Goal: Task Accomplishment & Management: Complete application form

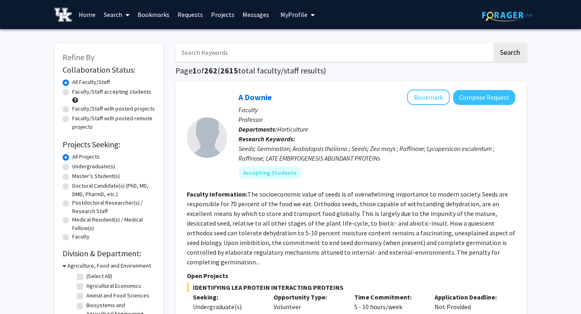
click at [119, 13] on link "Search" at bounding box center [117, 14] width 34 height 28
click at [128, 33] on span "Faculty/Staff" at bounding box center [129, 37] width 59 height 16
click at [118, 17] on link "Search" at bounding box center [117, 14] width 34 height 28
click at [117, 52] on span "Students" at bounding box center [124, 53] width 49 height 16
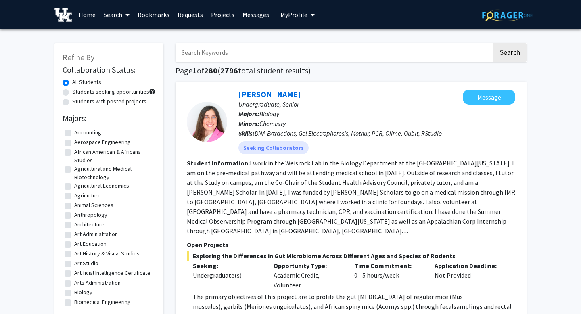
click at [126, 16] on span at bounding box center [125, 15] width 7 height 28
click at [127, 36] on span "Faculty/Staff" at bounding box center [129, 37] width 59 height 16
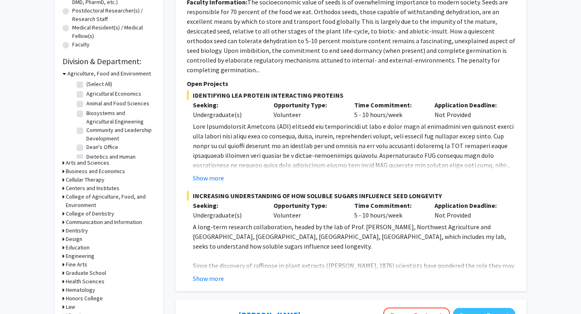
scroll to position [192, 0]
click at [253, 122] on p at bounding box center [354, 224] width 323 height 204
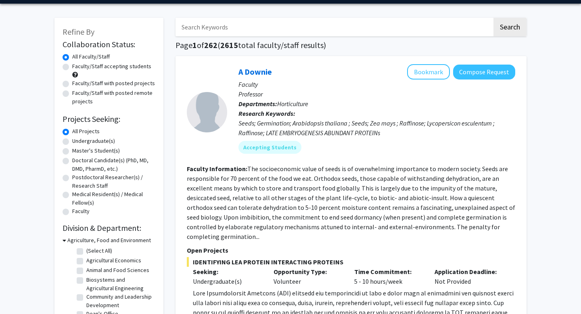
scroll to position [0, 0]
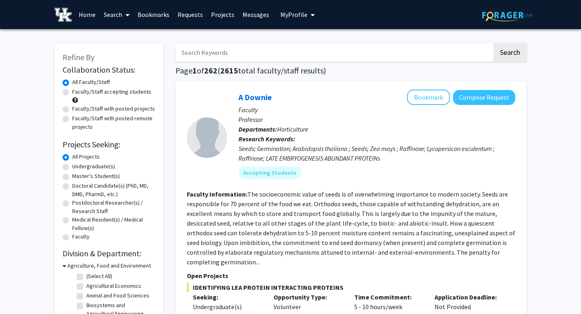
click at [252, 51] on input "Search Keywords" at bounding box center [334, 52] width 317 height 19
click at [122, 13] on link "Search" at bounding box center [117, 14] width 34 height 28
click at [130, 40] on span "Faculty/Staff" at bounding box center [129, 37] width 59 height 16
click at [247, 57] on input "Search Keywords" at bounding box center [334, 52] width 317 height 19
type input "developmental neuroscience"
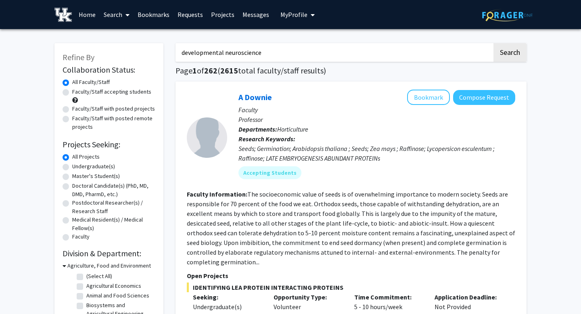
click at [494, 43] on button "Search" at bounding box center [510, 52] width 33 height 19
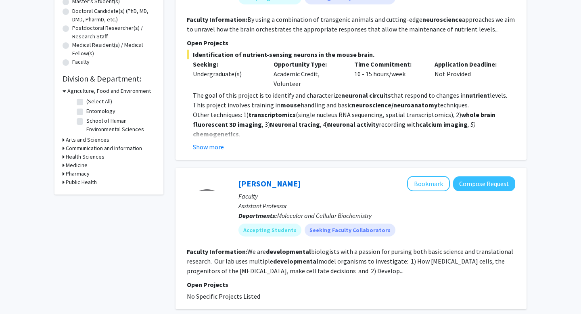
scroll to position [175, 0]
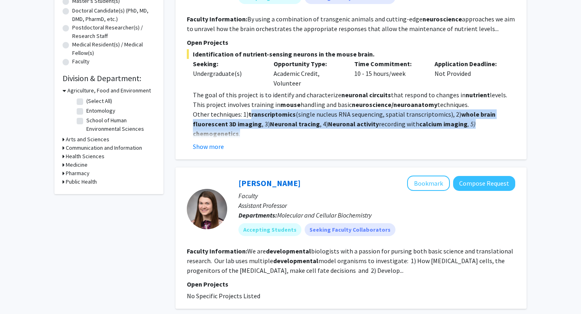
drag, startPoint x: 251, startPoint y: 113, endPoint x: 470, endPoint y: 130, distance: 220.3
click at [470, 130] on p "Other techniques: 1) transcriptomics (single nucleus RNA sequencing, spatial tr…" at bounding box center [354, 123] width 323 height 29
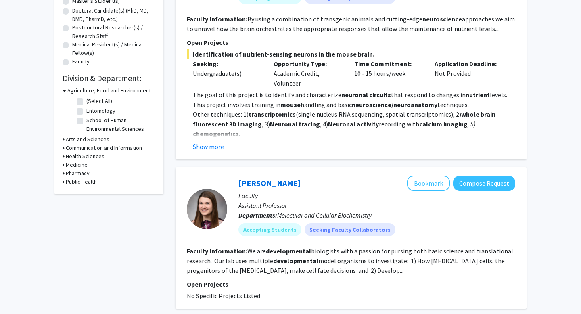
click at [400, 119] on p "Other techniques: 1) transcriptomics (single nucleus RNA sequencing, spatial tr…" at bounding box center [354, 123] width 323 height 29
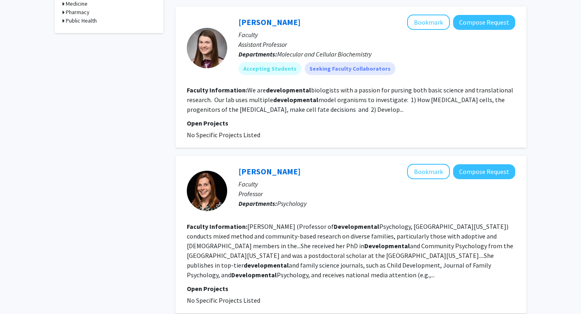
scroll to position [334, 0]
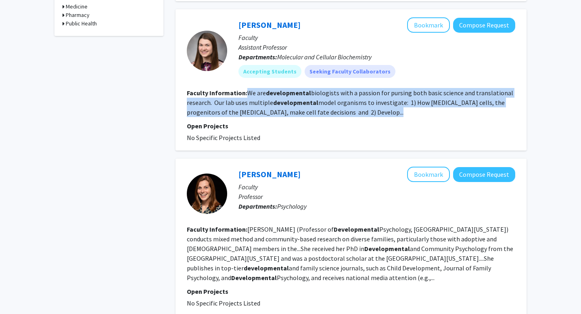
drag, startPoint x: 246, startPoint y: 91, endPoint x: 360, endPoint y: 111, distance: 116.5
click at [360, 111] on section "Faculty Information: We are developmental biologists with a passion for pursing…" at bounding box center [351, 102] width 329 height 29
click at [261, 28] on link "[PERSON_NAME]" at bounding box center [270, 25] width 62 height 10
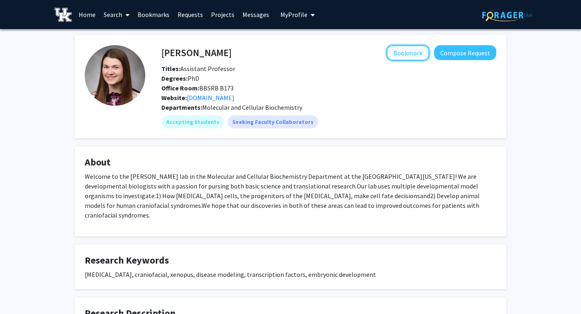
click at [404, 50] on button "Bookmark" at bounding box center [408, 52] width 43 height 15
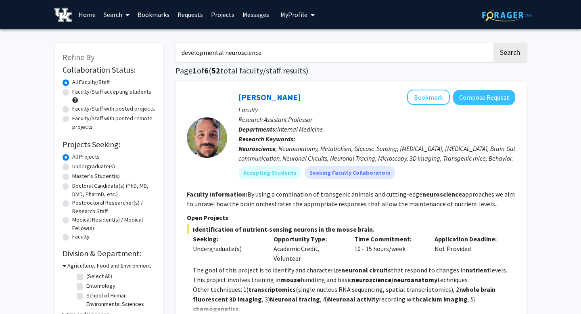
click at [257, 56] on input "developmental neuroscience" at bounding box center [334, 52] width 317 height 19
click at [523, 58] on button "Search" at bounding box center [510, 52] width 33 height 19
click at [271, 50] on input "developmental neuroscience" at bounding box center [334, 52] width 317 height 19
click at [494, 43] on button "Search" at bounding box center [510, 52] width 33 height 19
click at [263, 48] on input "developmental neuroscience" at bounding box center [334, 52] width 317 height 19
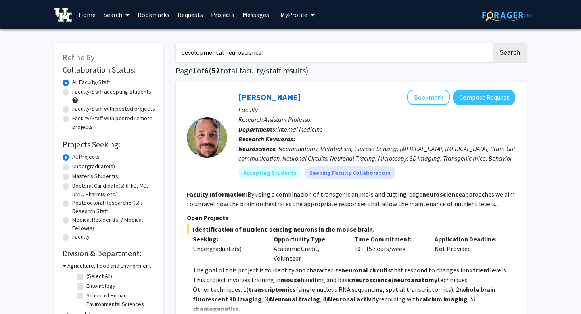
click at [263, 48] on input "developmental neuroscience" at bounding box center [334, 52] width 317 height 19
click at [494, 43] on button "Search" at bounding box center [510, 52] width 33 height 19
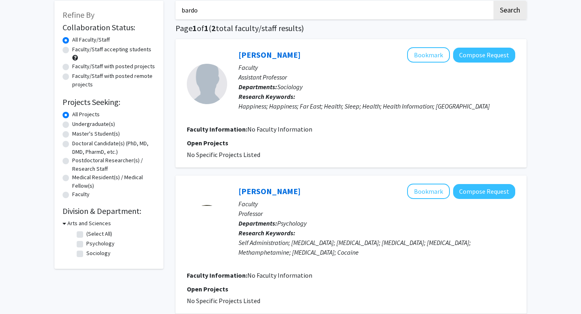
scroll to position [48, 0]
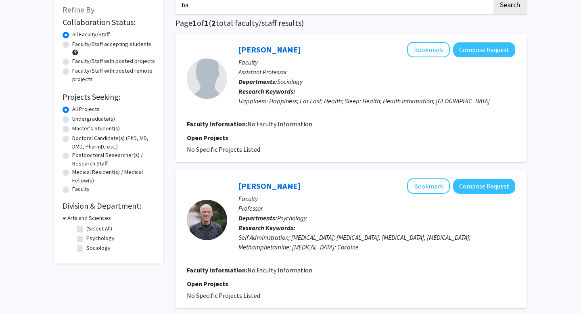
type input "b"
click at [494, 0] on button "Search" at bounding box center [510, 5] width 33 height 19
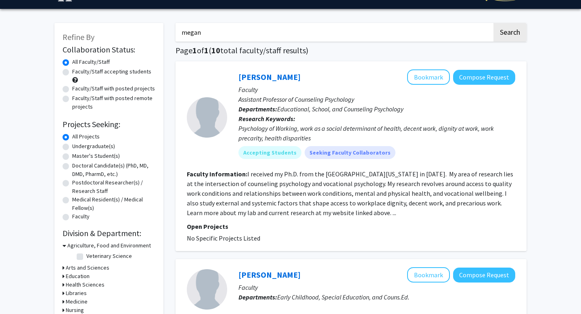
scroll to position [27, 0]
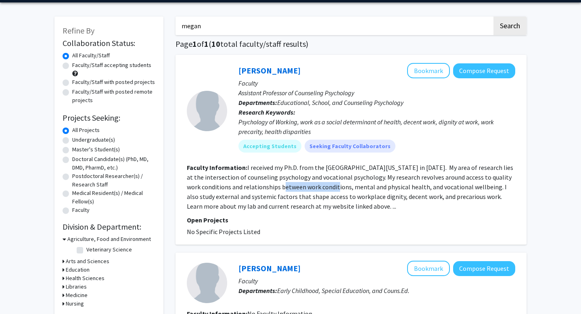
drag, startPoint x: 258, startPoint y: 183, endPoint x: 309, endPoint y: 185, distance: 50.9
click at [310, 185] on fg-read-more "I received my Ph.D. from the [GEOGRAPHIC_DATA][US_STATE] in [DATE]. My area of …" at bounding box center [350, 187] width 327 height 47
click at [311, 194] on fg-read-more "I received my Ph.D. from the [GEOGRAPHIC_DATA][US_STATE] in [DATE]. My area of …" at bounding box center [350, 187] width 327 height 47
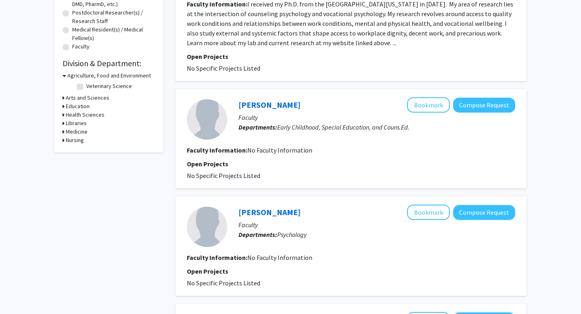
scroll to position [147, 0]
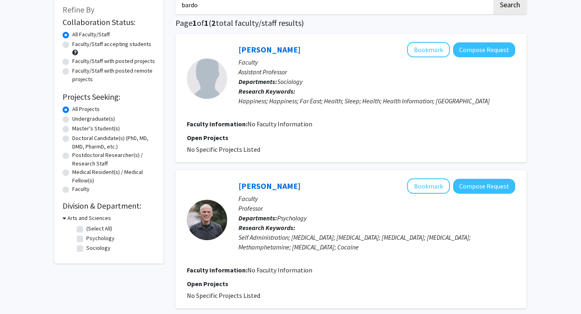
scroll to position [56, 0]
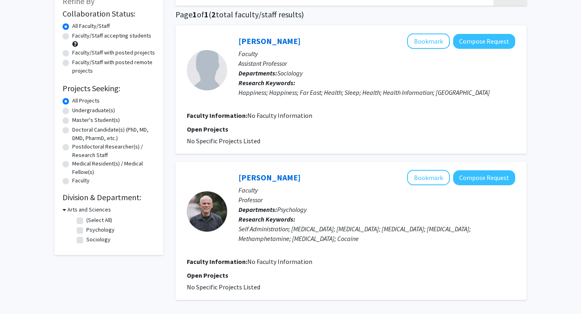
type input "developmental neuroscience"
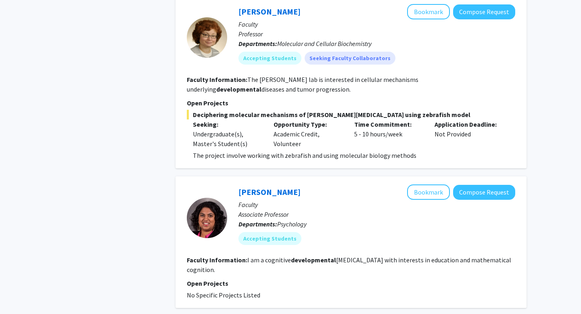
scroll to position [951, 0]
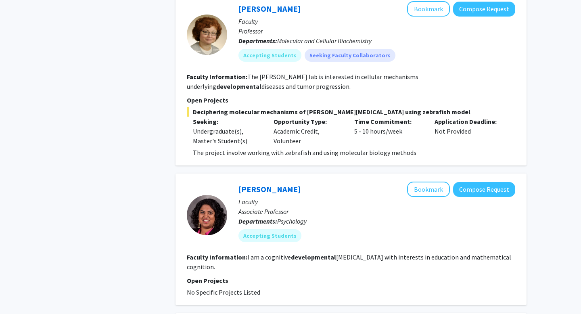
click at [251, 73] on fg-read-more "The [PERSON_NAME] lab is interested in cellular mechanisms underlying developme…" at bounding box center [303, 82] width 232 height 18
click at [334, 228] on div "Accepting Students" at bounding box center [377, 236] width 280 height 16
click at [429, 182] on button "Bookmark" at bounding box center [428, 189] width 43 height 15
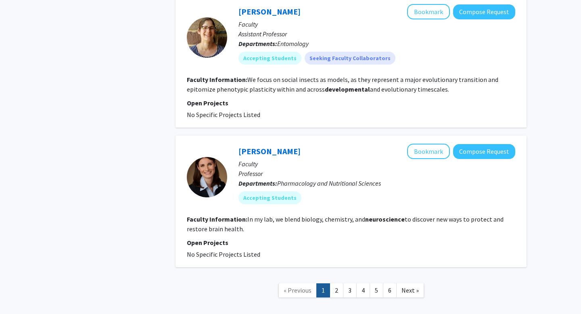
scroll to position [1398, 0]
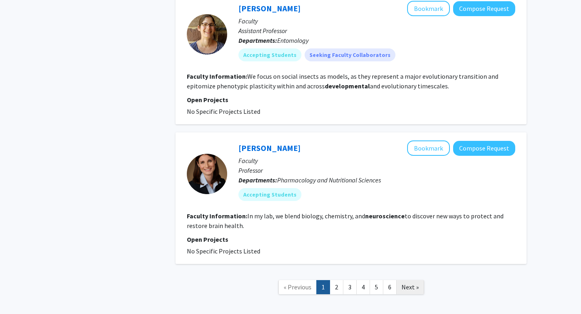
click at [416, 283] on span "Next »" at bounding box center [410, 287] width 17 height 8
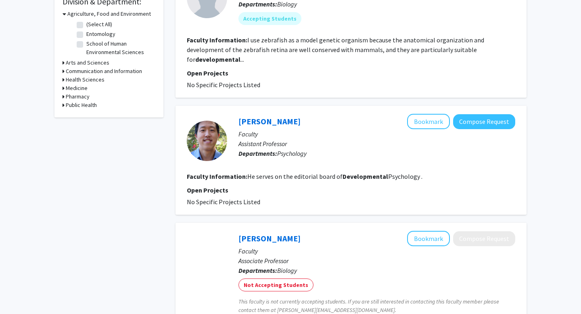
scroll to position [253, 0]
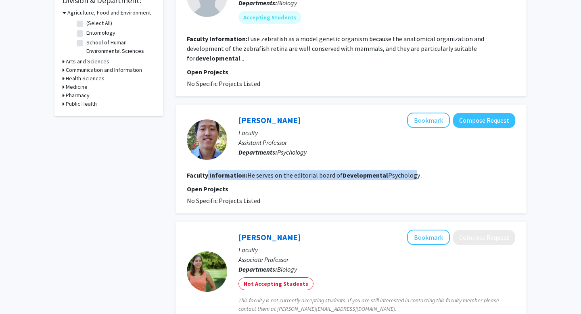
drag, startPoint x: 208, startPoint y: 162, endPoint x: 409, endPoint y: 168, distance: 200.8
click at [409, 170] on section "Faculty Information: He serves on the editorial board of Developmental Psycholo…" at bounding box center [351, 175] width 329 height 10
click at [380, 197] on div "[PERSON_NAME] Bookmark Compose Request Faculty Assistant Professor Departments:…" at bounding box center [351, 159] width 351 height 109
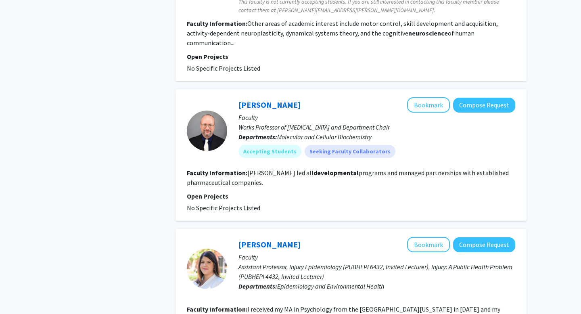
scroll to position [709, 0]
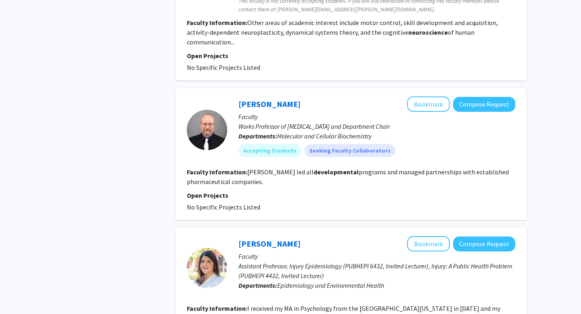
drag, startPoint x: 386, startPoint y: 157, endPoint x: 404, endPoint y: 155, distance: 18.3
click at [404, 167] on section "Faculty Information: [PERSON_NAME] led all developmental programs and managed p…" at bounding box center [351, 176] width 329 height 19
click at [341, 236] on div "[PERSON_NAME] Bookmark Compose Request" at bounding box center [377, 243] width 277 height 15
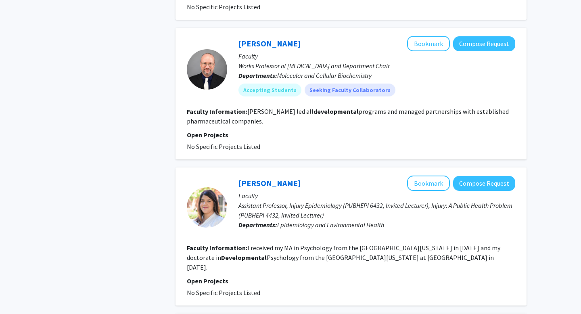
scroll to position [758, 0]
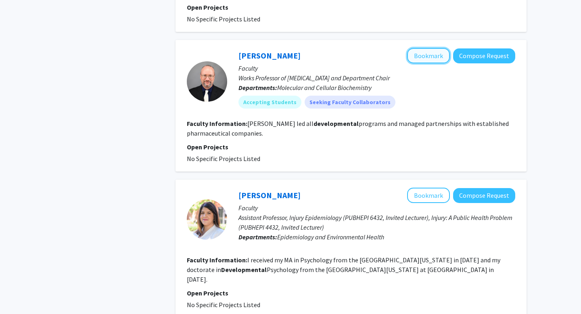
click at [437, 48] on button "Bookmark" at bounding box center [428, 55] width 43 height 15
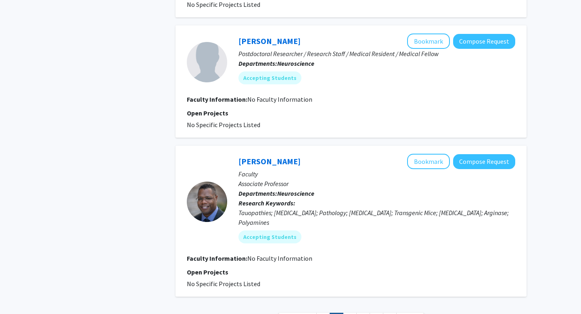
scroll to position [1223, 0]
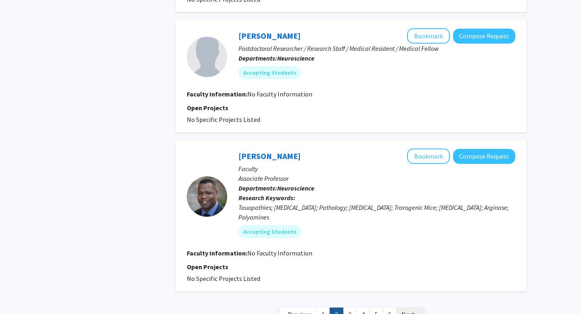
click at [409, 311] on span "Next »" at bounding box center [410, 315] width 17 height 8
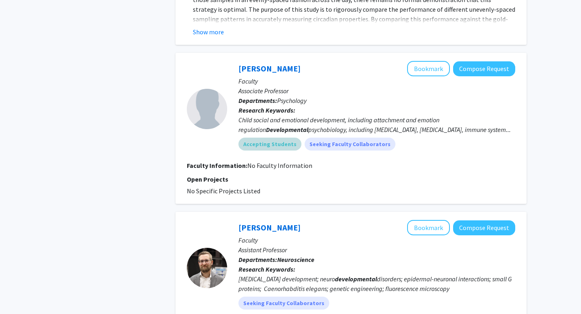
scroll to position [559, 0]
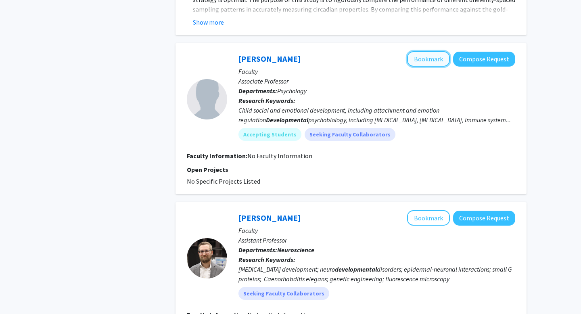
click at [427, 63] on button "Bookmark" at bounding box center [428, 58] width 43 height 15
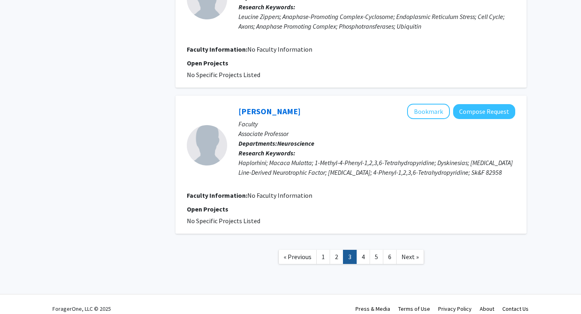
scroll to position [1565, 0]
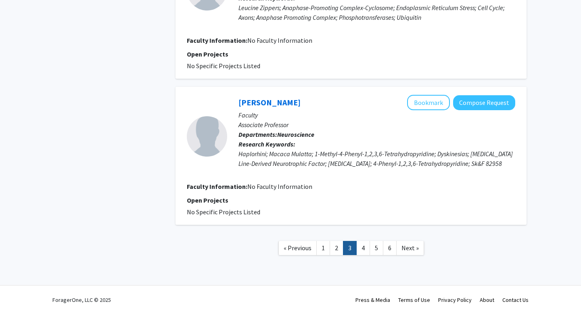
click at [361, 239] on nav "« Previous 1 2 3 4 5 6 Next »" at bounding box center [351, 249] width 351 height 33
click at [361, 241] on link "4" at bounding box center [364, 248] width 14 height 14
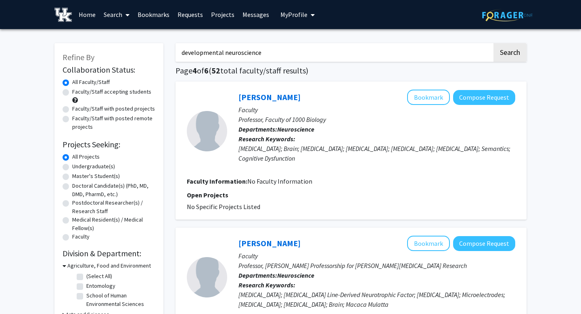
click at [150, 17] on link "Bookmarks" at bounding box center [154, 14] width 40 height 28
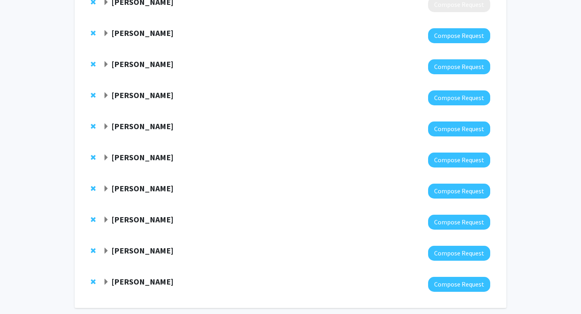
scroll to position [199, 0]
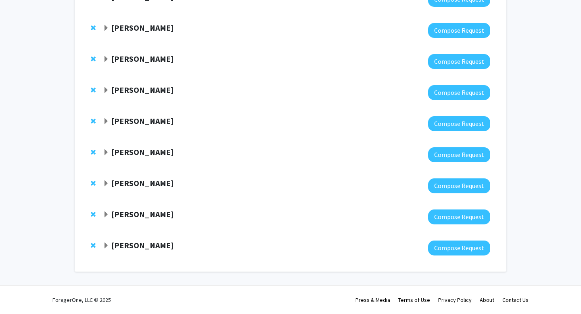
click at [124, 152] on strong "[PERSON_NAME]" at bounding box center [142, 152] width 62 height 10
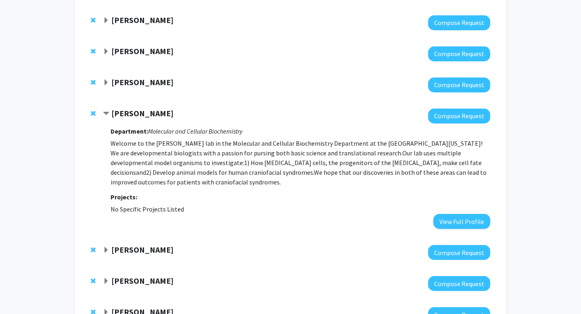
scroll to position [304, 0]
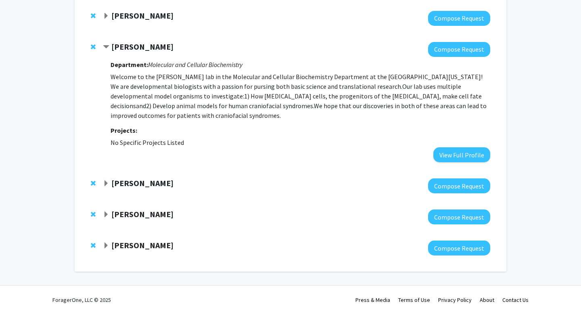
click at [122, 187] on strong "[PERSON_NAME]" at bounding box center [142, 183] width 62 height 10
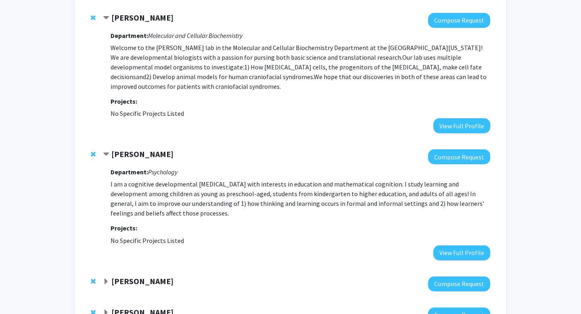
scroll to position [351, 0]
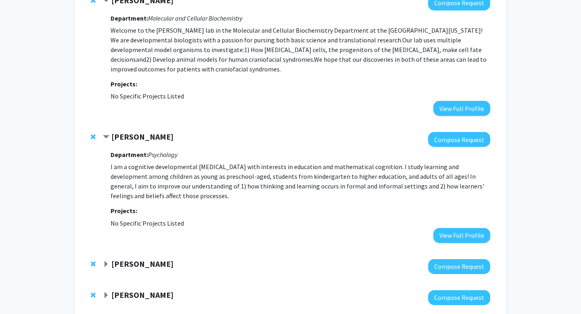
click at [140, 259] on strong "[PERSON_NAME]" at bounding box center [142, 264] width 62 height 10
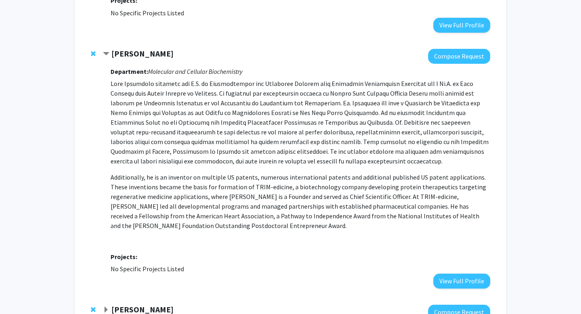
scroll to position [610, 0]
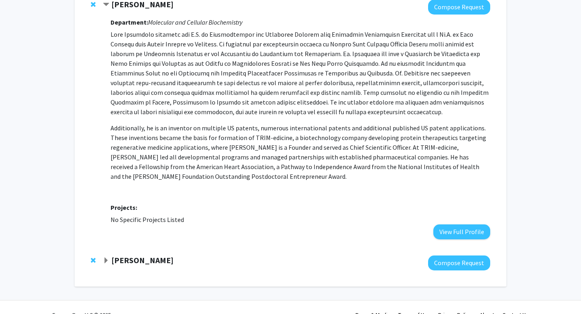
click at [136, 260] on strong "[PERSON_NAME]" at bounding box center [142, 260] width 62 height 10
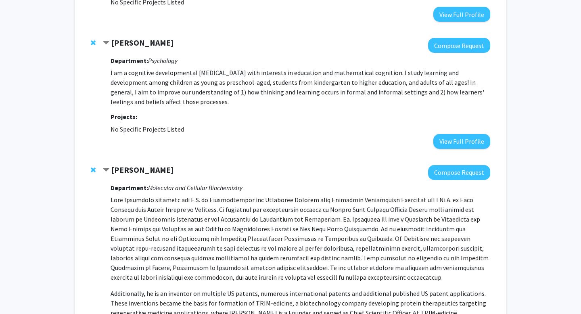
scroll to position [435, 0]
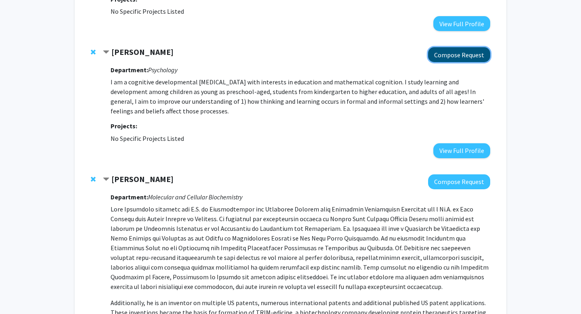
click at [470, 58] on button "Compose Request" at bounding box center [459, 54] width 62 height 15
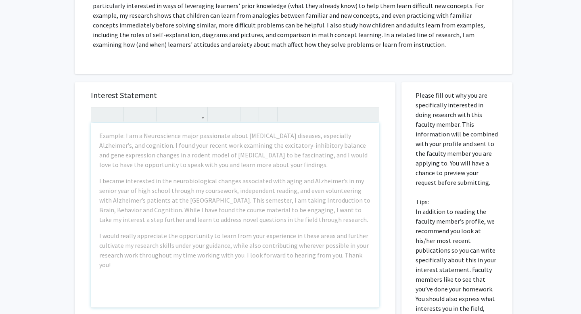
scroll to position [190, 0]
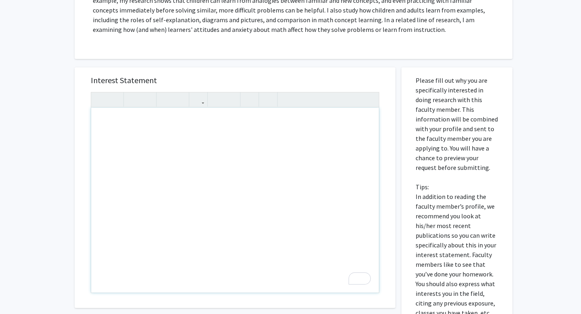
click at [167, 135] on div "To enrich screen reader interactions, please activate Accessibility in Grammarl…" at bounding box center [235, 200] width 288 height 185
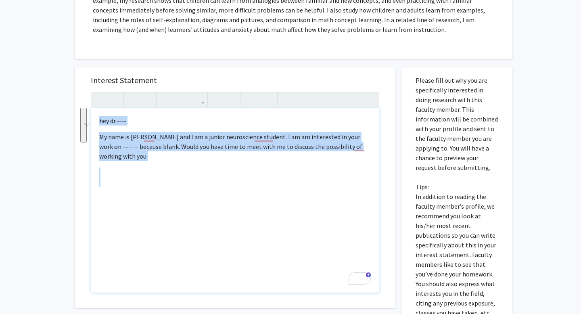
drag, startPoint x: 94, startPoint y: 117, endPoint x: 349, endPoint y: 190, distance: 265.1
click at [349, 190] on div "hey dr.---- My name is [PERSON_NAME] and I am a junior neuroscience student. I …" at bounding box center [235, 200] width 288 height 185
copy div "hey dr.---- My name is [PERSON_NAME] and I am a junior neuroscience student. I …"
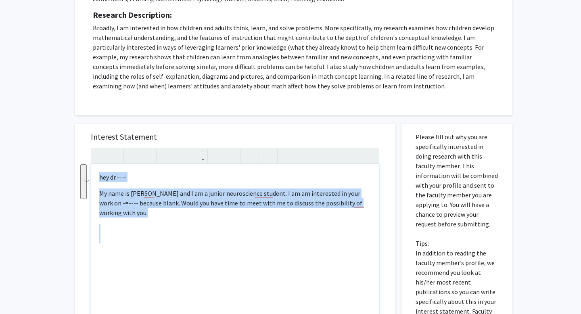
scroll to position [147, 0]
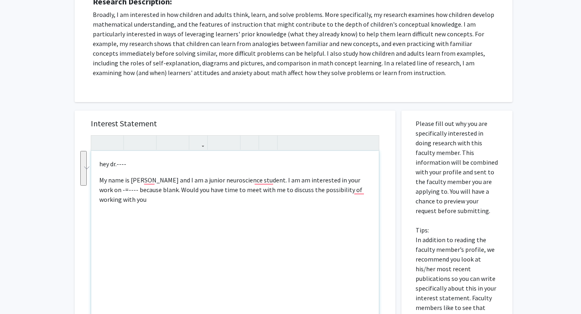
type textarea "<p>\</p>"
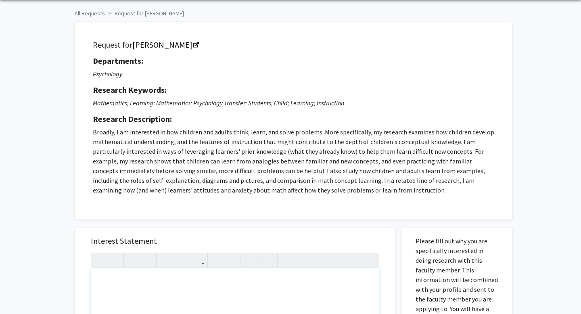
scroll to position [0, 0]
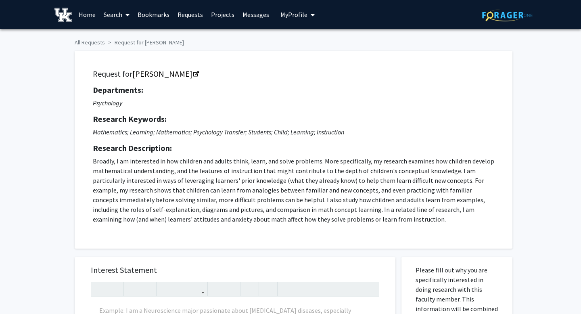
click at [120, 15] on link "Search" at bounding box center [117, 14] width 34 height 28
click at [136, 38] on span "Faculty/Staff" at bounding box center [129, 37] width 59 height 16
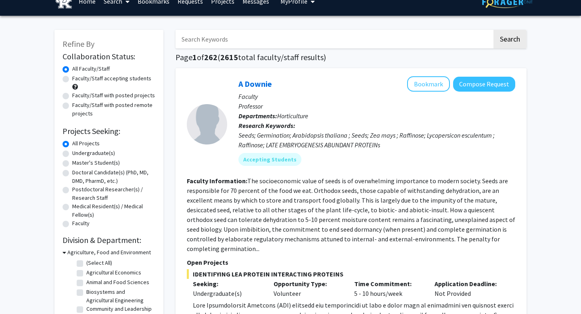
scroll to position [10, 0]
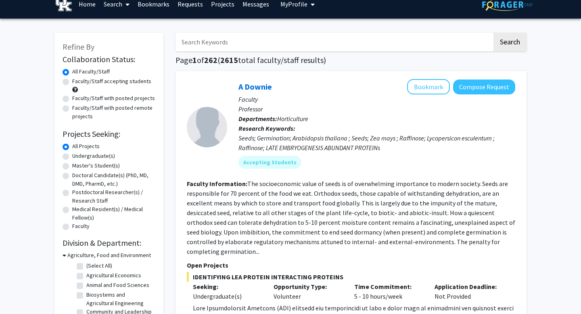
click at [263, 42] on input "Search Keywords" at bounding box center [334, 42] width 317 height 19
type input "cognitive neuroscience"
click at [494, 33] on button "Search" at bounding box center [510, 42] width 33 height 19
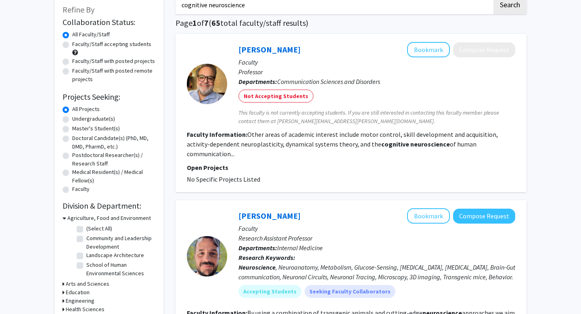
scroll to position [49, 0]
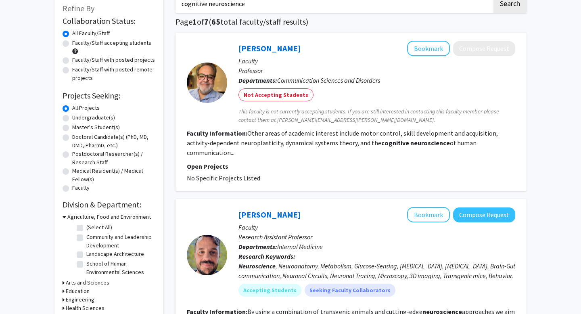
click at [130, 42] on label "Faculty/Staff accepting students" at bounding box center [111, 43] width 79 height 8
click at [78, 42] on input "Faculty/Staff accepting students" at bounding box center [74, 41] width 5 height 5
radio input "true"
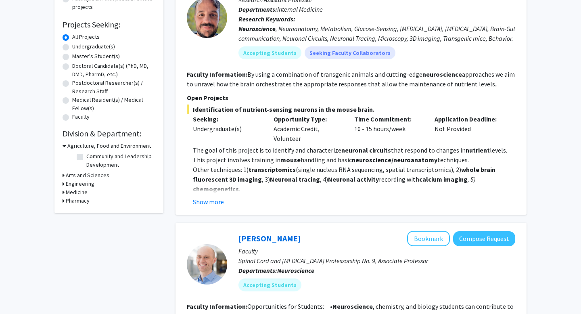
scroll to position [122, 0]
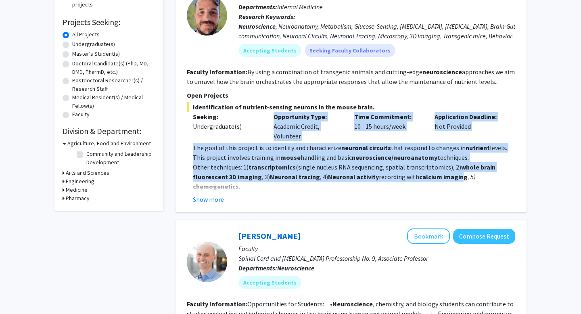
drag, startPoint x: 204, startPoint y: 133, endPoint x: 455, endPoint y: 177, distance: 255.5
click at [456, 178] on div "Identification of nutrient-sensing neurons in the mouse brain. Seeking: Undergr…" at bounding box center [351, 153] width 329 height 102
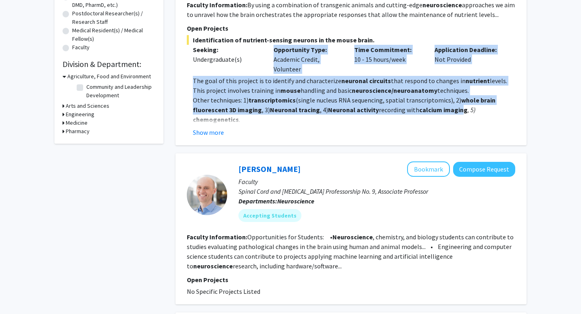
scroll to position [216, 0]
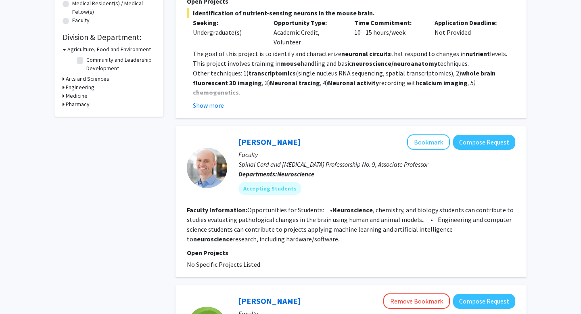
click at [453, 218] on fg-read-more "Opportunities for Students: • Neuroscience , chemistry, and biology students ca…" at bounding box center [350, 224] width 327 height 37
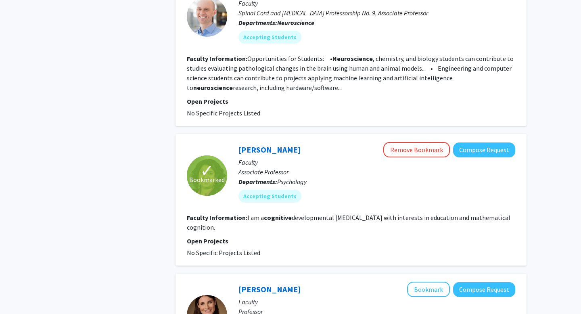
scroll to position [365, 0]
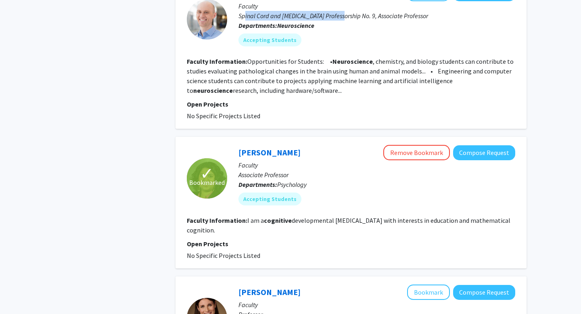
drag, startPoint x: 246, startPoint y: 19, endPoint x: 337, endPoint y: 19, distance: 91.3
click at [337, 19] on p "Spinal Cord and [MEDICAL_DATA] Professorship No. 9, Associate Professor" at bounding box center [377, 16] width 277 height 10
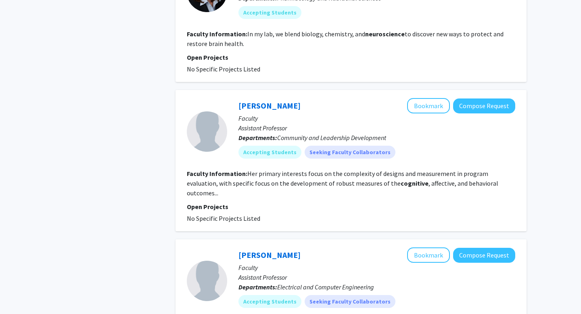
scroll to position [698, 0]
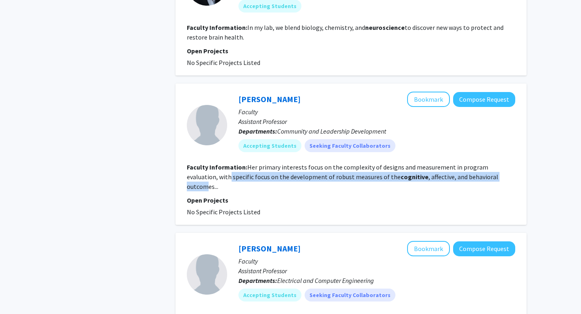
drag, startPoint x: 197, startPoint y: 175, endPoint x: 482, endPoint y: 179, distance: 284.7
click at [482, 179] on fg-read-more "Her primary interests focus on the complexity of designs and measurement in pro…" at bounding box center [343, 176] width 312 height 27
click at [492, 179] on section "Faculty Information: Her primary interests focus on the complexity of designs a…" at bounding box center [351, 176] width 329 height 29
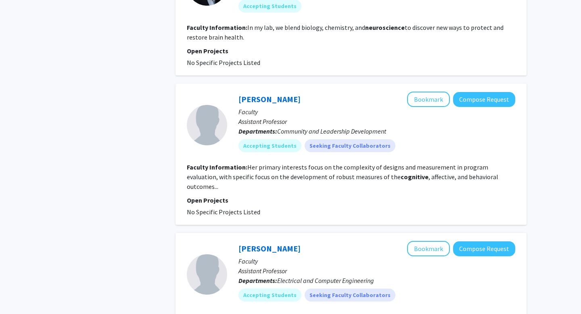
click at [492, 179] on section "Faculty Information: Her primary interests focus on the complexity of designs a…" at bounding box center [351, 176] width 329 height 29
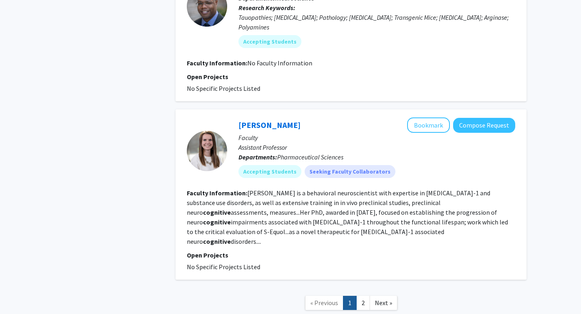
scroll to position [1410, 0]
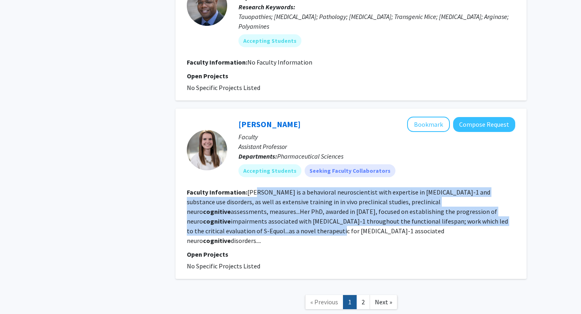
drag, startPoint x: 256, startPoint y: 166, endPoint x: 463, endPoint y: 193, distance: 208.9
click at [463, 193] on fg-read-more "[PERSON_NAME] is a behavioral neuroscientist with expertise in [MEDICAL_DATA]-1…" at bounding box center [347, 216] width 321 height 57
click at [407, 188] on fg-read-more "[PERSON_NAME] is a behavioral neuroscientist with expertise in [MEDICAL_DATA]-1…" at bounding box center [347, 216] width 321 height 57
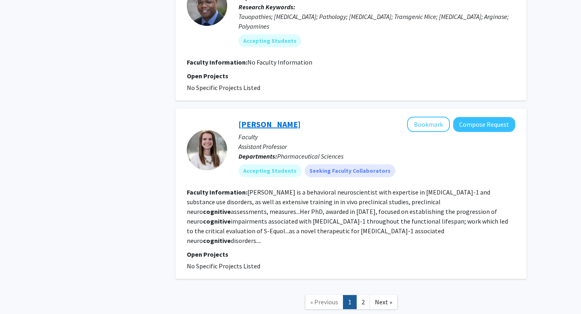
click at [288, 119] on link "[PERSON_NAME]" at bounding box center [270, 124] width 62 height 10
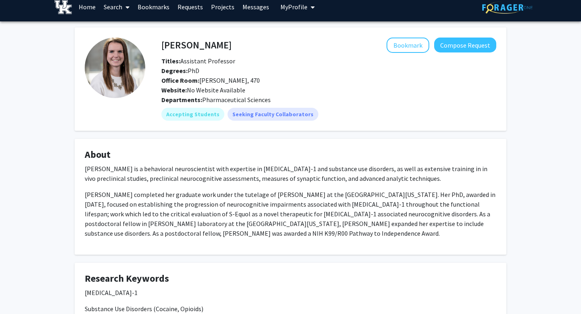
scroll to position [10, 0]
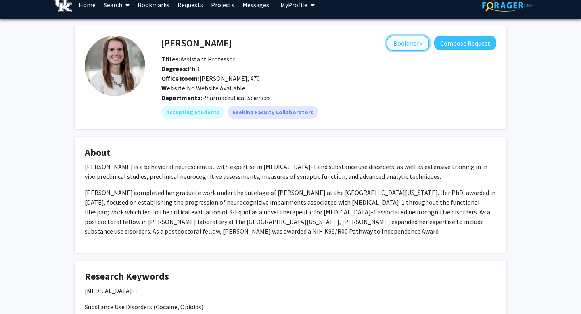
click at [423, 42] on button "Bookmark" at bounding box center [408, 43] width 43 height 15
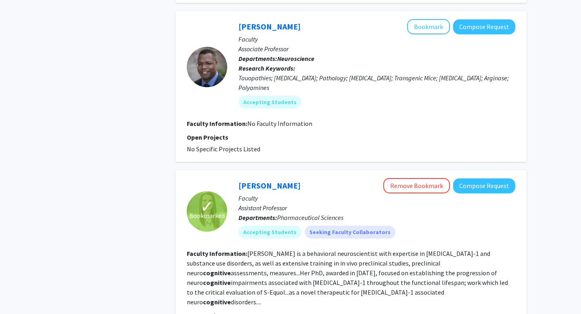
scroll to position [1425, 0]
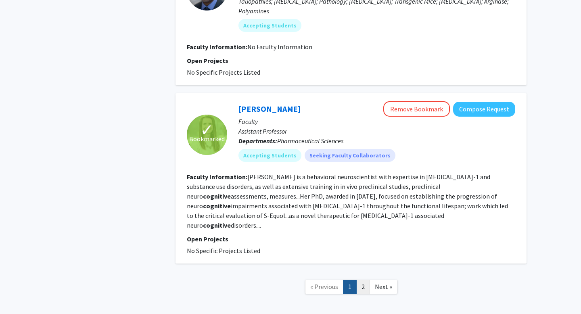
click at [364, 280] on link "2" at bounding box center [364, 287] width 14 height 14
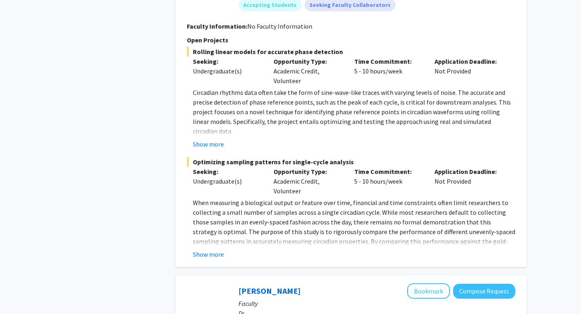
scroll to position [632, 0]
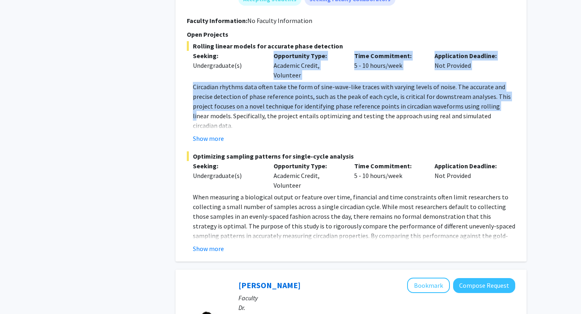
drag, startPoint x: 190, startPoint y: 80, endPoint x: 497, endPoint y: 103, distance: 307.8
click at [497, 103] on div "Rolling linear models for accurate phase detection Seeking: Undergraduate(s) Op…" at bounding box center [351, 92] width 329 height 102
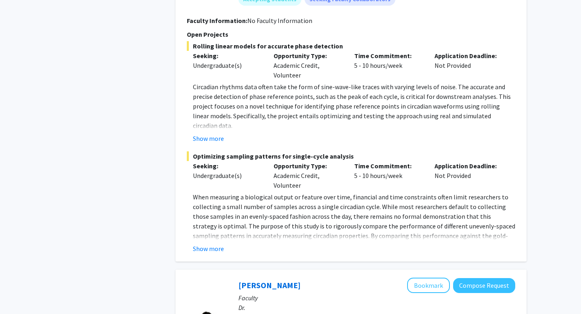
click at [521, 112] on div "[PERSON_NAME] Bookmark Compose Request Faculty Assistant Professor Departments:…" at bounding box center [351, 85] width 351 height 354
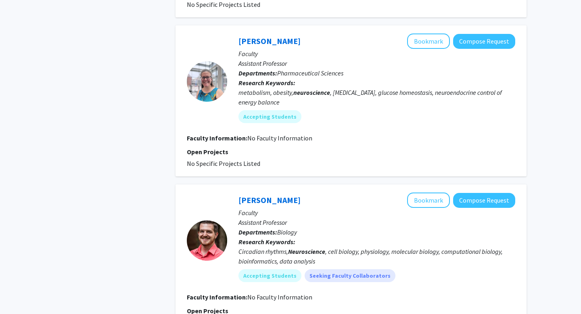
scroll to position [0, 0]
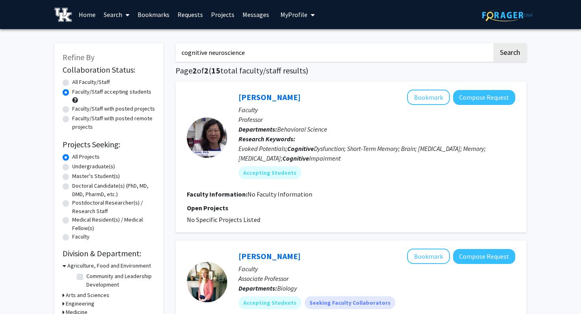
click at [98, 82] on label "All Faculty/Staff" at bounding box center [91, 82] width 38 height 8
click at [78, 82] on input "All Faculty/Staff" at bounding box center [74, 80] width 5 height 5
radio input "true"
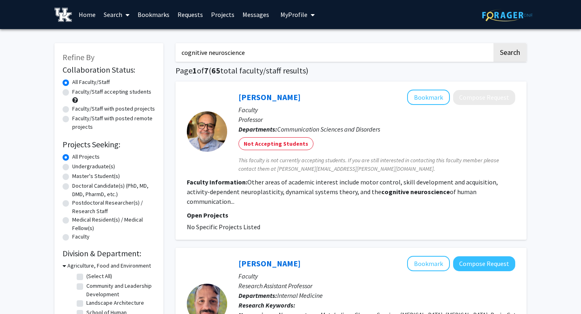
click at [266, 57] on input "cognitive neuroscience" at bounding box center [334, 52] width 317 height 19
click at [494, 43] on button "Search" at bounding box center [510, 52] width 33 height 19
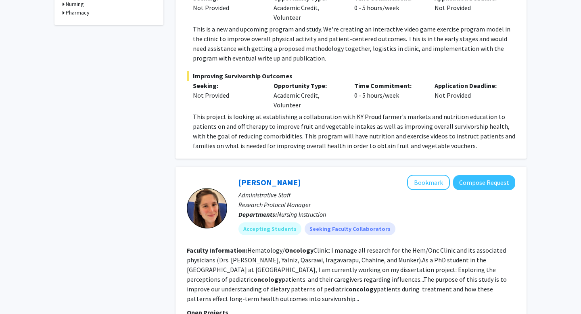
scroll to position [300, 0]
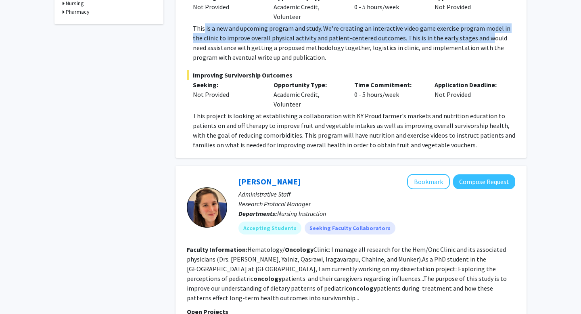
drag, startPoint x: 204, startPoint y: 24, endPoint x: 474, endPoint y: 39, distance: 270.1
click at [474, 39] on p "This is a new and upcoming program and study. We're creating an interactive vid…" at bounding box center [354, 42] width 323 height 39
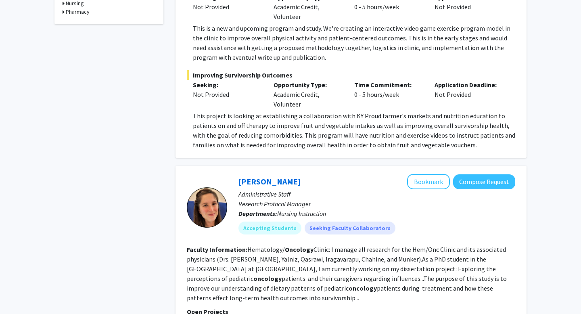
click at [355, 84] on p "Time Commitment:" at bounding box center [389, 85] width 69 height 10
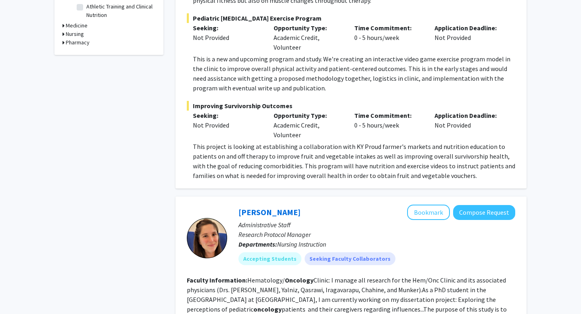
scroll to position [272, 0]
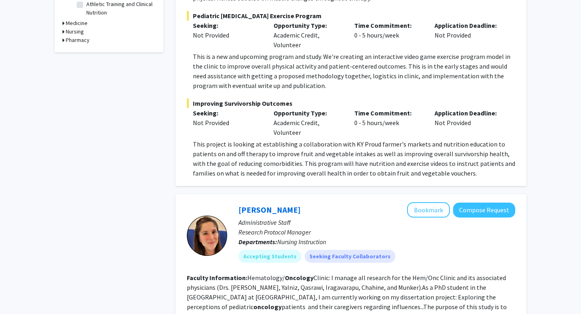
drag, startPoint x: 315, startPoint y: 130, endPoint x: 487, endPoint y: 159, distance: 173.6
click at [487, 159] on div "Improving Survivorship Outcomes Seeking: Not Provided Opportunity Type: Academi…" at bounding box center [351, 139] width 329 height 80
click at [440, 164] on p "This project is looking at establishing a collaboration with KY Proud farmer's …" at bounding box center [354, 158] width 323 height 39
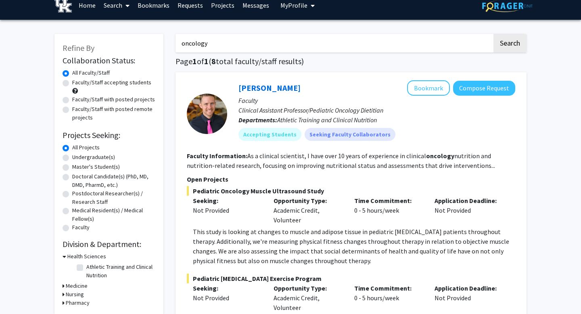
scroll to position [0, 0]
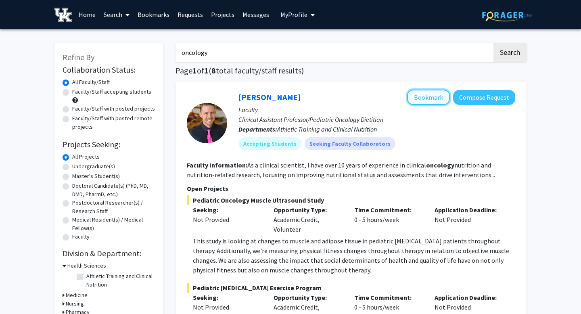
click at [419, 93] on button "Bookmark" at bounding box center [428, 97] width 43 height 15
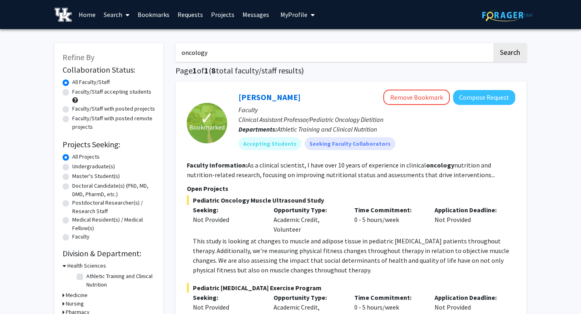
click at [276, 48] on input "oncology" at bounding box center [334, 52] width 317 height 19
type input "[MEDICAL_DATA]"
click at [494, 43] on button "Search" at bounding box center [510, 52] width 33 height 19
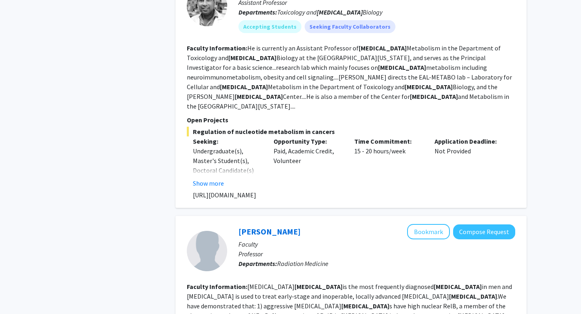
scroll to position [671, 0]
click at [208, 178] on button "Show more" at bounding box center [208, 183] width 31 height 10
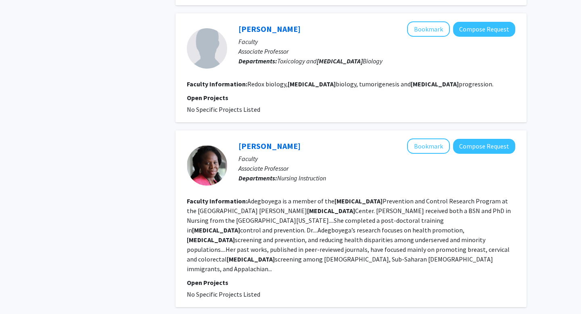
scroll to position [1797, 0]
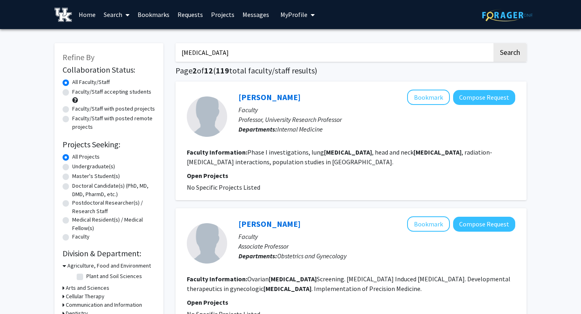
click at [122, 94] on label "Faculty/Staff accepting students" at bounding box center [111, 92] width 79 height 8
click at [78, 93] on input "Faculty/Staff accepting students" at bounding box center [74, 90] width 5 height 5
radio input "true"
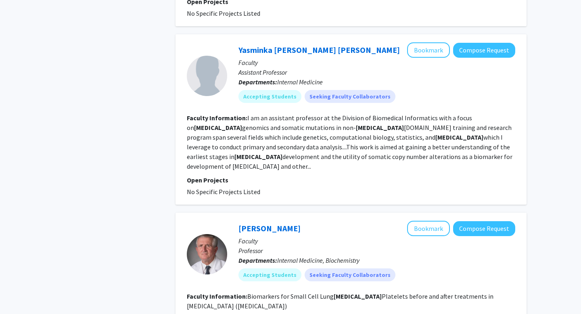
scroll to position [1276, 0]
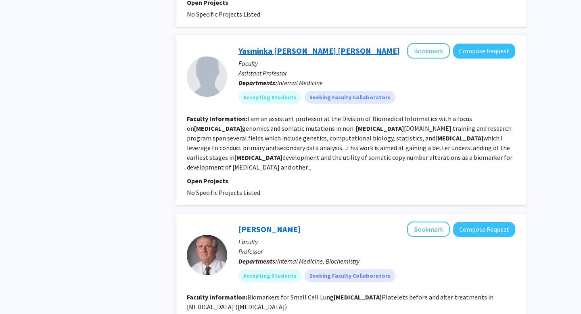
click at [264, 46] on link "Yasminka [PERSON_NAME] [PERSON_NAME]" at bounding box center [320, 51] width 162 height 10
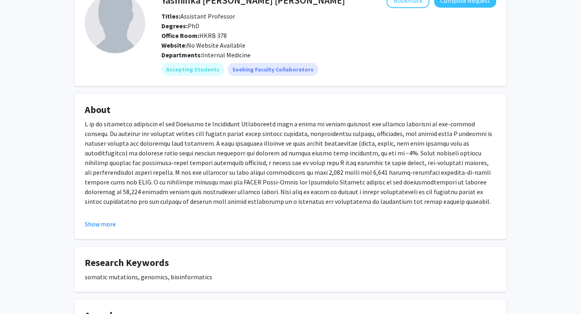
scroll to position [59, 0]
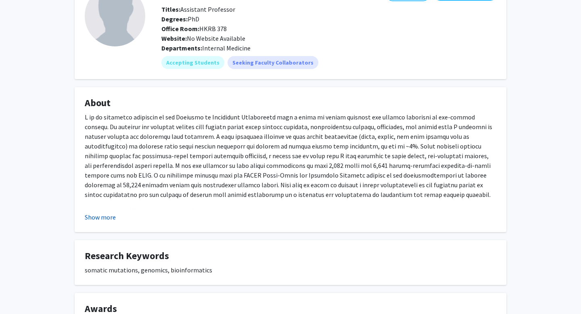
click at [103, 216] on button "Show more" at bounding box center [100, 217] width 31 height 10
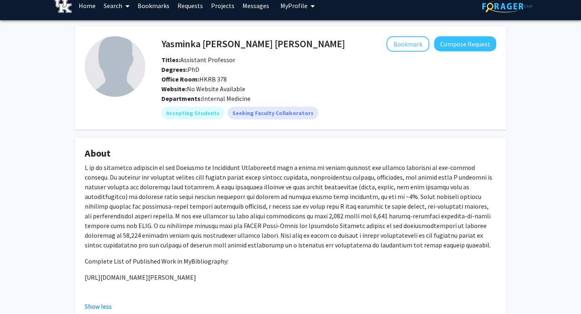
scroll to position [31, 0]
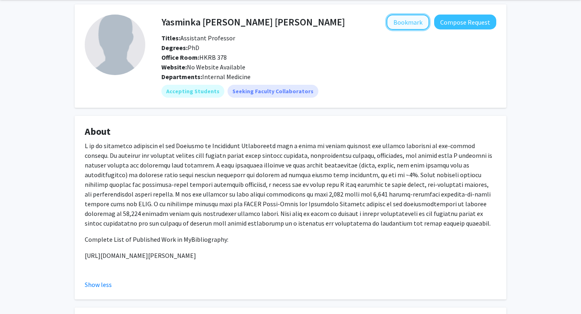
click at [408, 24] on button "Bookmark" at bounding box center [408, 22] width 43 height 15
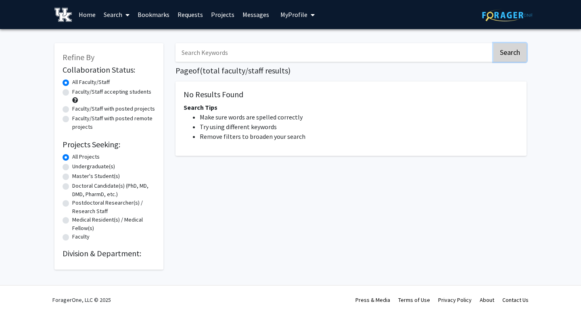
click at [515, 49] on button "Search" at bounding box center [510, 52] width 33 height 19
click at [276, 50] on input "Search Keywords" at bounding box center [334, 52] width 317 height 19
type input "[MEDICAL_DATA]"
click at [494, 43] on button "Search" at bounding box center [510, 52] width 33 height 19
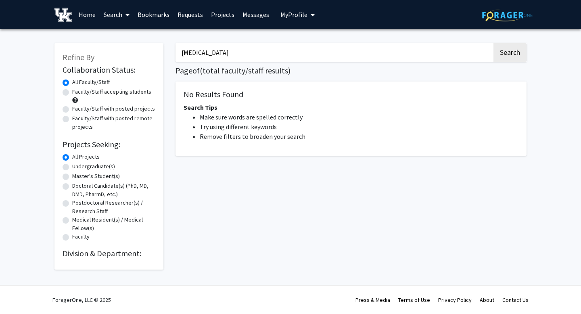
click at [122, 6] on link "Search" at bounding box center [117, 14] width 34 height 28
click at [127, 40] on span "Faculty/Staff" at bounding box center [129, 37] width 59 height 16
click at [103, 6] on link "Search" at bounding box center [117, 14] width 34 height 28
click at [124, 36] on span "Faculty/Staff" at bounding box center [129, 37] width 59 height 16
click at [271, 50] on input "[MEDICAL_DATA]" at bounding box center [334, 52] width 317 height 19
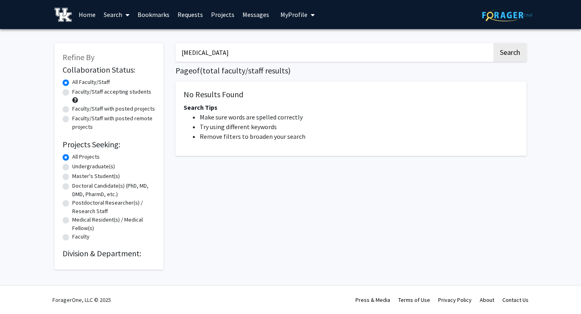
click at [494, 43] on button "Search" at bounding box center [510, 52] width 33 height 19
click at [159, 13] on link "Bookmarks" at bounding box center [154, 14] width 40 height 28
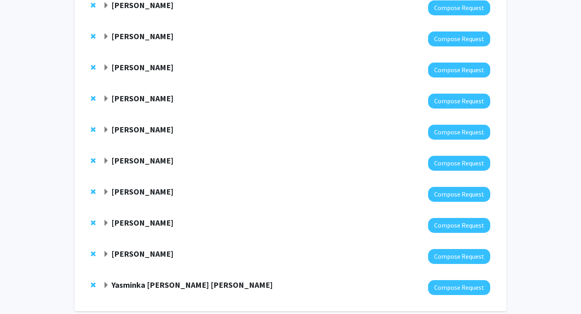
scroll to position [292, 0]
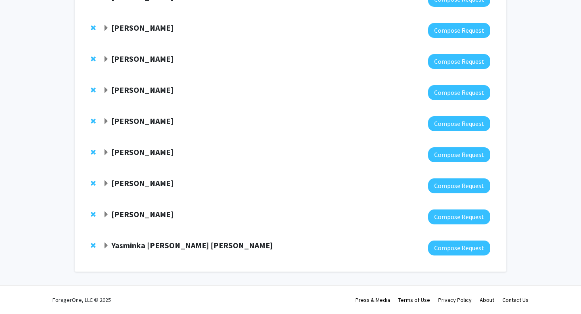
click at [110, 185] on div "[PERSON_NAME]" at bounding box center [190, 183] width 174 height 10
click at [107, 183] on span "Expand Kristen McLaurin Bookmark" at bounding box center [106, 184] width 6 height 6
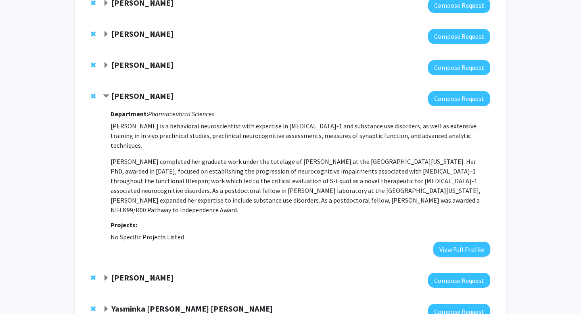
scroll to position [382, 0]
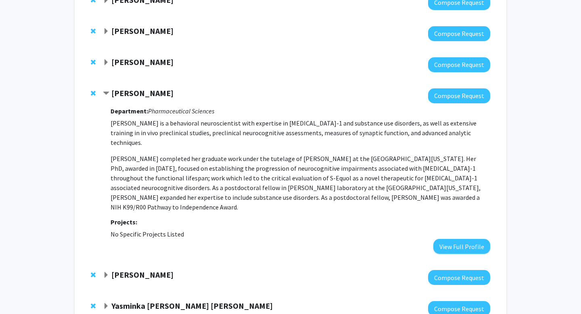
click at [106, 61] on span "Expand Peggy Keller Bookmark" at bounding box center [106, 62] width 6 height 6
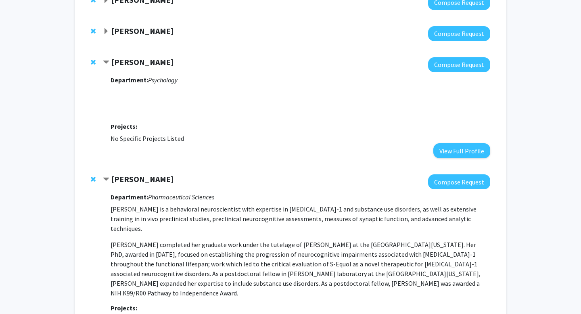
click at [107, 61] on span "Contract Peggy Keller Bookmark" at bounding box center [106, 62] width 6 height 6
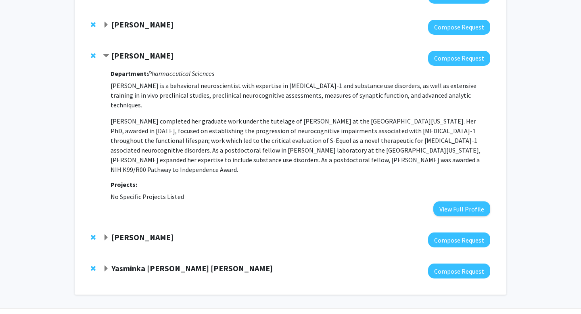
scroll to position [423, 0]
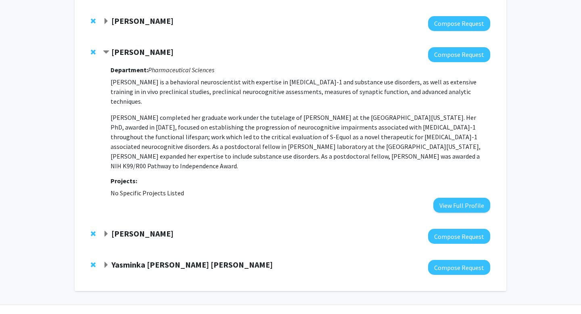
click at [105, 231] on span "Expand Corey Hawes Bookmark" at bounding box center [106, 234] width 6 height 6
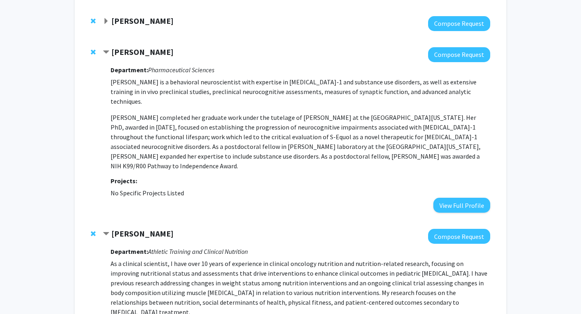
click at [106, 229] on div "[PERSON_NAME]" at bounding box center [190, 234] width 174 height 10
click at [106, 231] on span "Contract Corey Hawes Bookmark" at bounding box center [106, 234] width 6 height 6
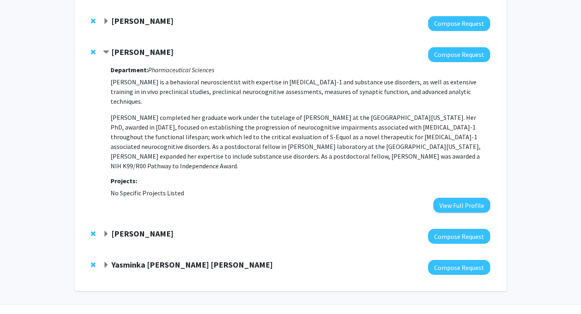
click at [105, 50] on span "Contract Kristen McLaurin Bookmark" at bounding box center [106, 52] width 6 height 6
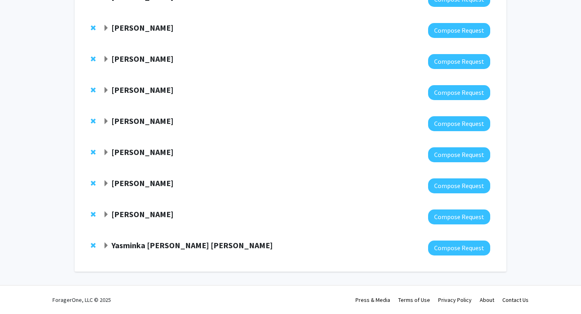
click at [104, 182] on span "Expand Kristen McLaurin Bookmark" at bounding box center [106, 184] width 6 height 6
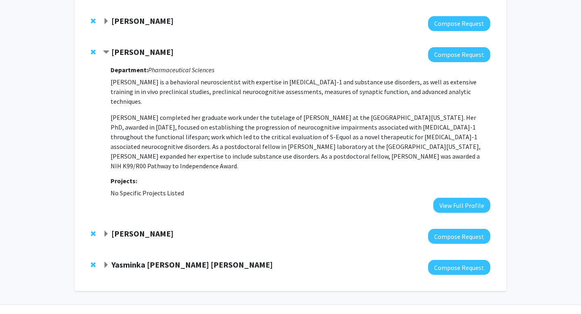
click at [103, 231] on span "Expand Corey Hawes Bookmark" at bounding box center [106, 234] width 6 height 6
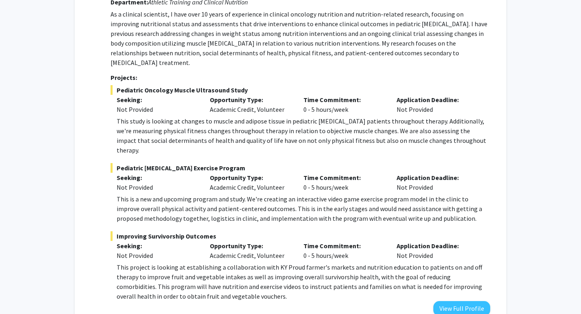
scroll to position [725, 0]
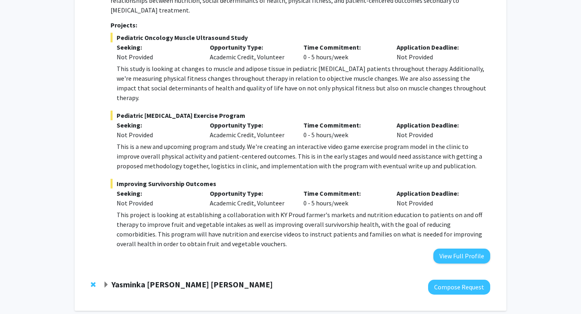
click at [109, 282] on span "Expand Yasminka Jakubek Swartzlander Bookmark" at bounding box center [106, 285] width 6 height 6
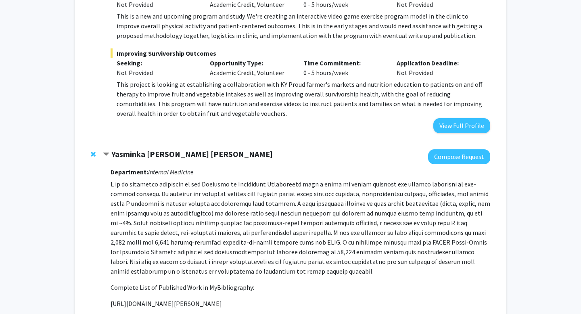
scroll to position [856, 0]
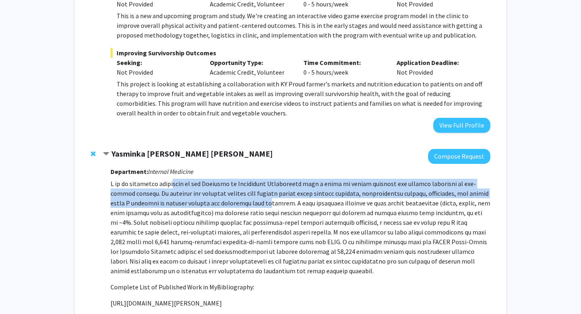
drag, startPoint x: 170, startPoint y: 147, endPoint x: 250, endPoint y: 160, distance: 80.6
click at [249, 179] on p at bounding box center [301, 227] width 380 height 97
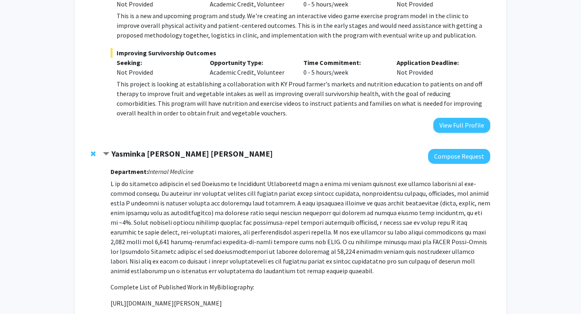
click at [281, 179] on p at bounding box center [301, 227] width 380 height 97
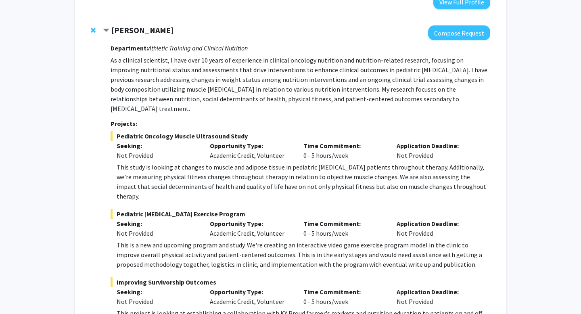
scroll to position [615, 0]
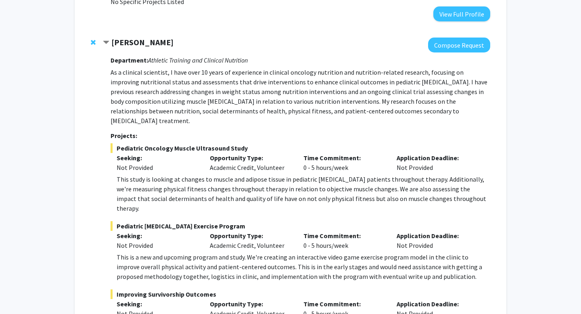
click at [143, 37] on strong "[PERSON_NAME]" at bounding box center [142, 42] width 62 height 10
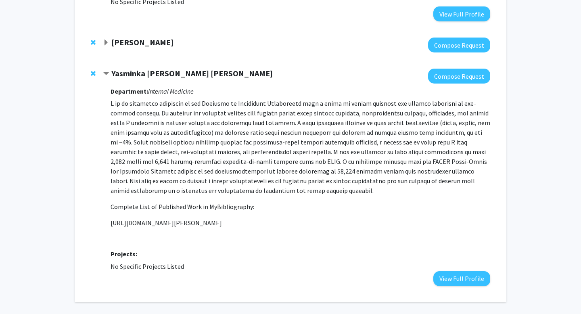
click at [143, 37] on strong "[PERSON_NAME]" at bounding box center [142, 42] width 62 height 10
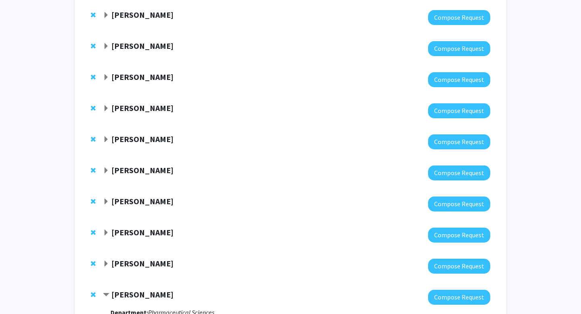
scroll to position [0, 0]
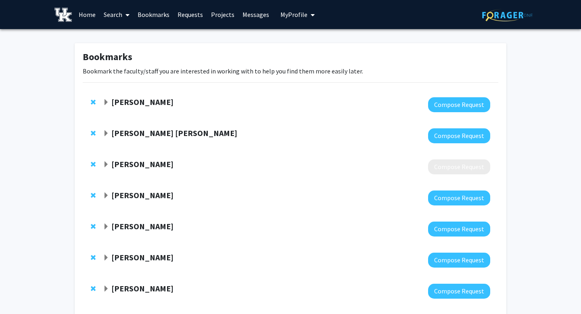
click at [125, 13] on span at bounding box center [125, 15] width 7 height 28
click at [128, 36] on span "Faculty/Staff" at bounding box center [129, 37] width 59 height 16
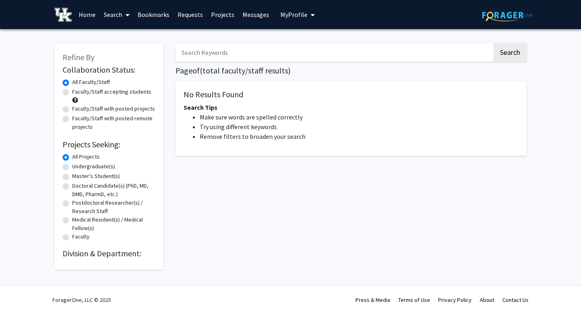
click at [214, 59] on input "Search Keywords" at bounding box center [334, 52] width 317 height 19
type input "[PERSON_NAME]"
click at [494, 43] on button "Search" at bounding box center [510, 52] width 33 height 19
click at [504, 59] on button "Search" at bounding box center [510, 52] width 33 height 19
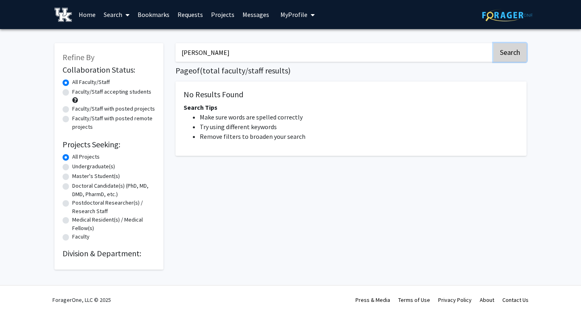
click at [504, 59] on button "Search" at bounding box center [510, 52] width 33 height 19
click at [144, 14] on link "Bookmarks" at bounding box center [154, 14] width 40 height 28
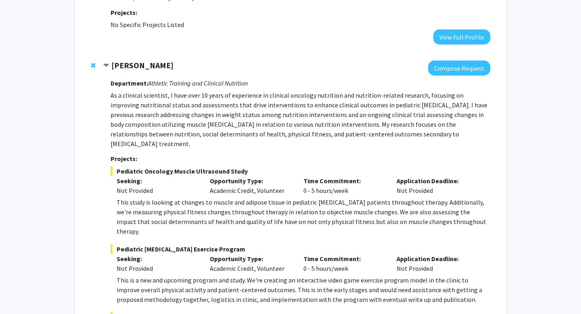
scroll to position [608, 0]
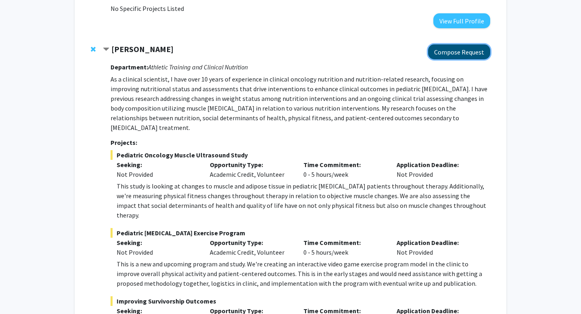
click at [458, 44] on button "Compose Request" at bounding box center [459, 51] width 62 height 15
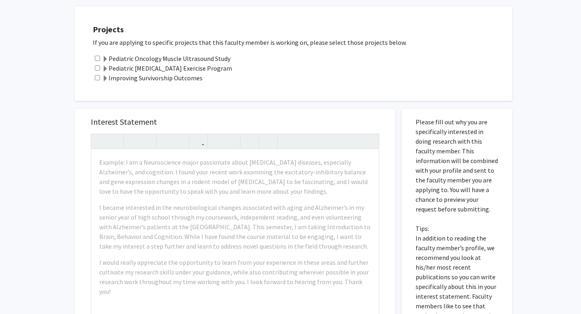
scroll to position [242, 0]
click at [106, 65] on span at bounding box center [105, 68] width 6 height 6
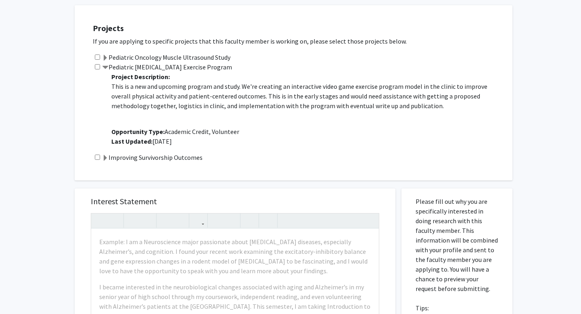
click at [96, 68] on input "checkbox" at bounding box center [97, 66] width 5 height 5
checkbox input "true"
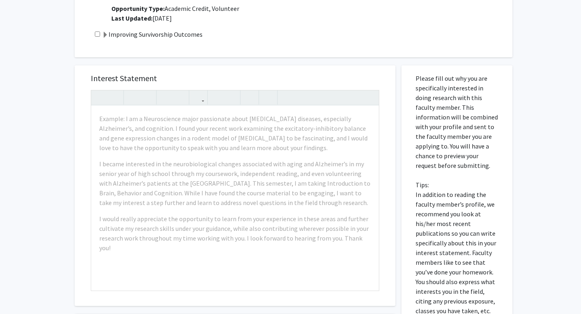
scroll to position [372, 0]
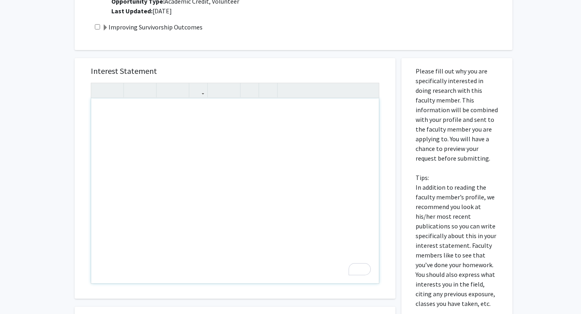
click at [222, 157] on div "To enrich screen reader interactions, please activate Accessibility in Grammarl…" at bounding box center [235, 191] width 288 height 185
paste div "To enrich screen reader interactions, please activate Accessibility in Grammarl…"
type textarea "<p>hey dr.----</p><br><p>My name is [PERSON_NAME] and I am a junior neuroscienc…"
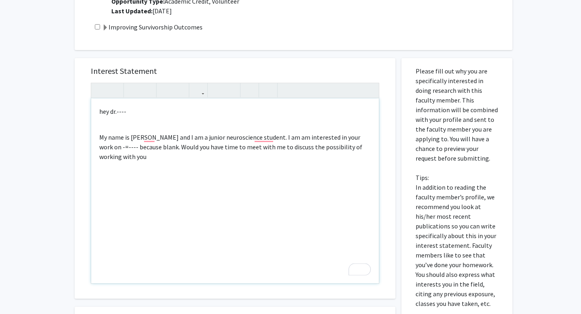
click at [131, 125] on div "hey dr.---- My name is [PERSON_NAME] and I am a junior neuroscience student. I …" at bounding box center [235, 191] width 288 height 185
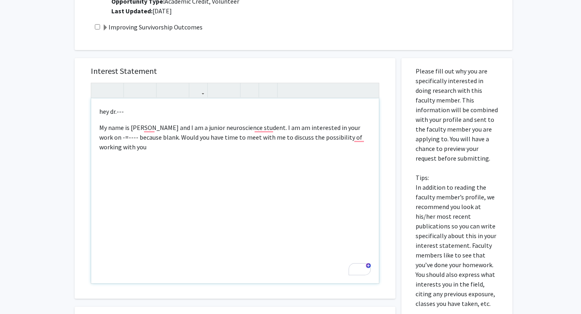
click at [99, 126] on div "hey dr.--- My name is [PERSON_NAME] and I am a junior neuroscience student. I a…" at bounding box center [235, 191] width 288 height 185
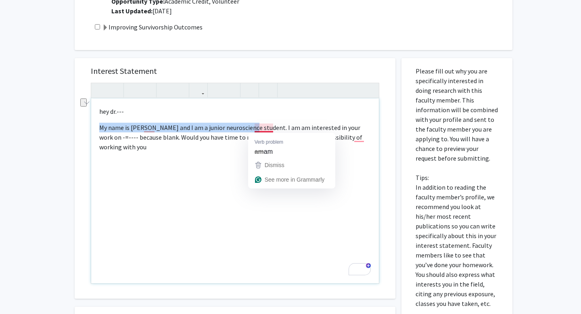
drag, startPoint x: 98, startPoint y: 126, endPoint x: 249, endPoint y: 125, distance: 151.0
click at [249, 124] on div "hey dr.--- My name is [PERSON_NAME] and I am a junior neuroscience student. I a…" at bounding box center [235, 191] width 288 height 185
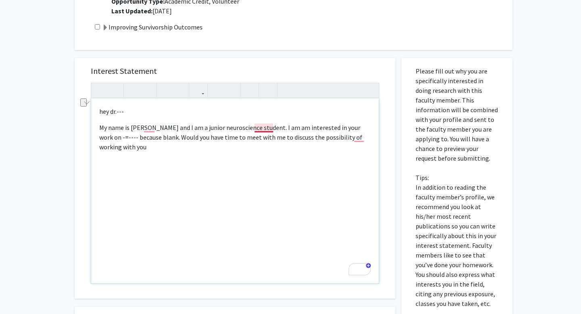
click at [264, 125] on p "My name is [PERSON_NAME] and I am a junior neuroscience student. I am am intere…" at bounding box center [235, 137] width 272 height 29
type textarea "<p>hey dr.---</p><p>My name is [PERSON_NAME] and I am a junior neuroscience stu…"
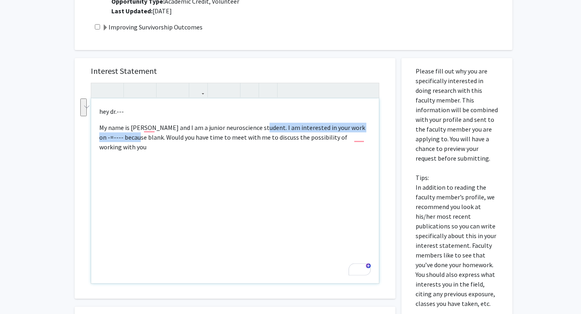
drag, startPoint x: 256, startPoint y: 125, endPoint x: 141, endPoint y: 136, distance: 116.0
click at [140, 136] on p "My name is [PERSON_NAME] and I am a junior neuroscience student. I am intereste…" at bounding box center [235, 137] width 272 height 29
click at [153, 145] on div "hey dr.--- My name is [PERSON_NAME] and I am a junior neuroscience student. I a…" at bounding box center [235, 191] width 288 height 185
drag, startPoint x: 138, startPoint y: 134, endPoint x: 399, endPoint y: 142, distance: 260.6
click at [399, 142] on div "Interest Statement <p>hey dr.---</p><p>My name is [PERSON_NAME] and I am a juni…" at bounding box center [235, 202] width 333 height 304
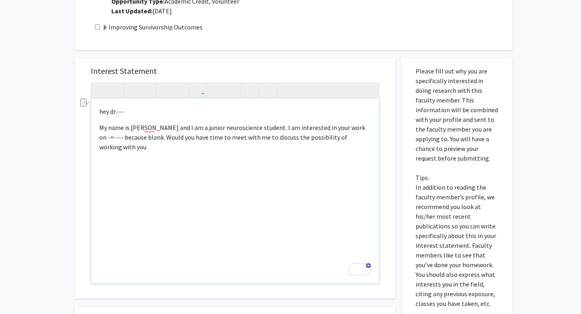
click at [346, 148] on div "hey dr.--- My name is [PERSON_NAME] and I am a junior neuroscience student. I a…" at bounding box center [235, 191] width 288 height 185
click at [369, 139] on p "My name is [PERSON_NAME] and I am a junior neuroscience student. I am intereste…" at bounding box center [235, 137] width 272 height 29
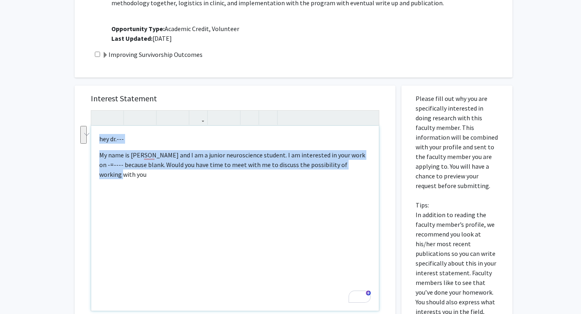
drag, startPoint x: 367, startPoint y: 161, endPoint x: 96, endPoint y: 139, distance: 272.2
click at [96, 139] on div "hey dr.--- My name is [PERSON_NAME] and I am a junior neuroscience student. I a…" at bounding box center [235, 218] width 288 height 185
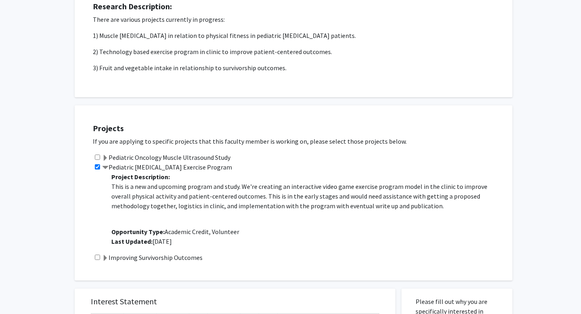
scroll to position [86, 0]
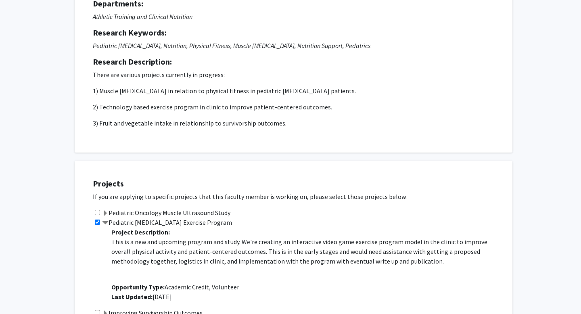
click at [357, 81] on p "There are various projects currently in progress: 1) Muscle [MEDICAL_DATA] in r…" at bounding box center [294, 99] width 402 height 58
click at [384, 73] on p "There are various projects currently in progress:" at bounding box center [294, 75] width 402 height 10
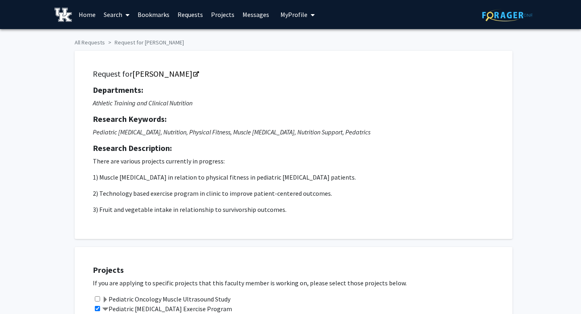
scroll to position [10, 0]
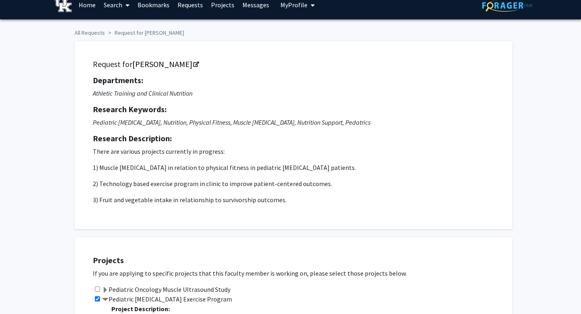
click at [124, 6] on span at bounding box center [125, 5] width 7 height 28
click at [134, 25] on span "Faculty/Staff" at bounding box center [129, 27] width 59 height 16
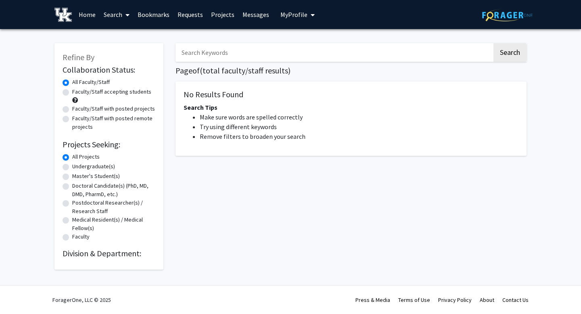
click at [123, 18] on span at bounding box center [125, 15] width 7 height 28
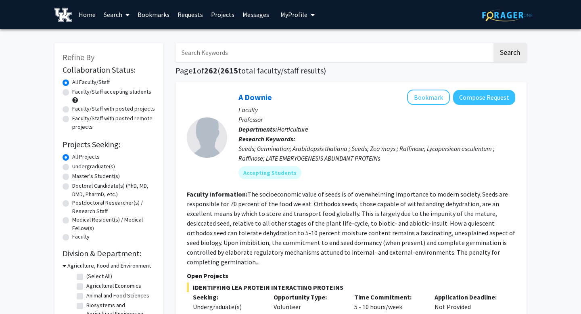
click at [117, 19] on link "Search" at bounding box center [117, 14] width 34 height 28
click at [132, 36] on span "Faculty/Staff" at bounding box center [129, 37] width 59 height 16
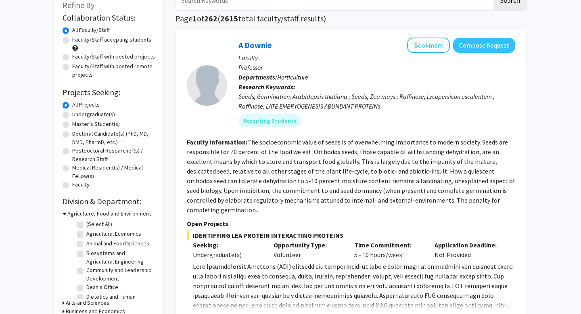
scroll to position [34, 0]
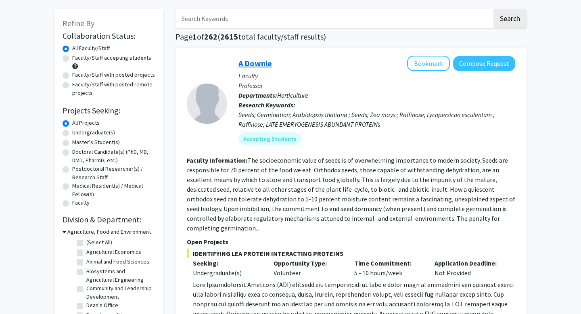
click at [261, 59] on link "A Downie" at bounding box center [256, 63] width 34 height 10
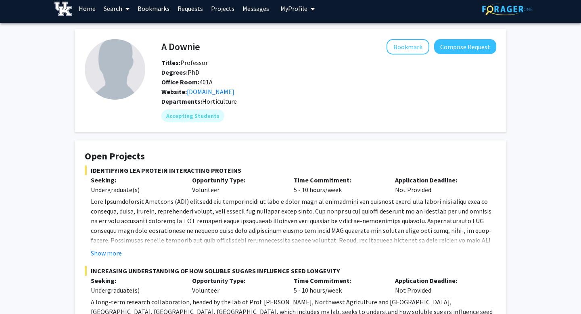
scroll to position [8, 0]
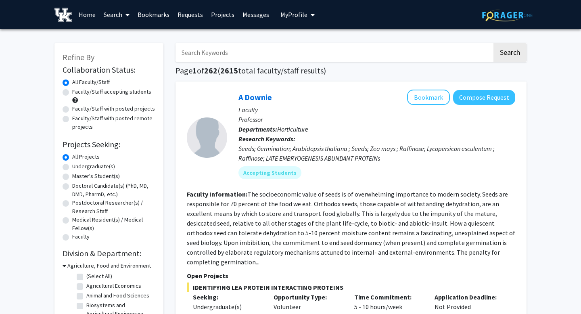
click at [391, 89] on div "A Downie Bookmark Compose Request Faculty Professor Departments: Horticulture R…" at bounding box center [351, 283] width 351 height 402
click at [229, 61] on input "Search Keywords" at bounding box center [334, 52] width 317 height 19
type input "statistics"
click at [494, 43] on button "Search" at bounding box center [510, 52] width 33 height 19
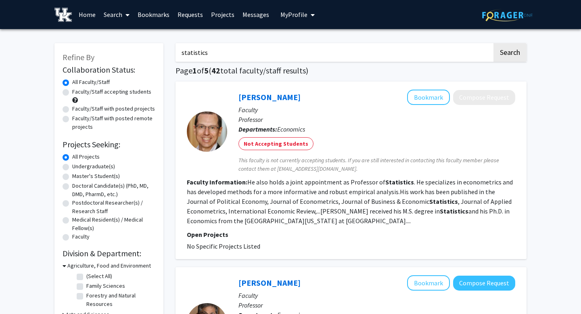
click at [222, 46] on input "statistics" at bounding box center [334, 52] width 317 height 19
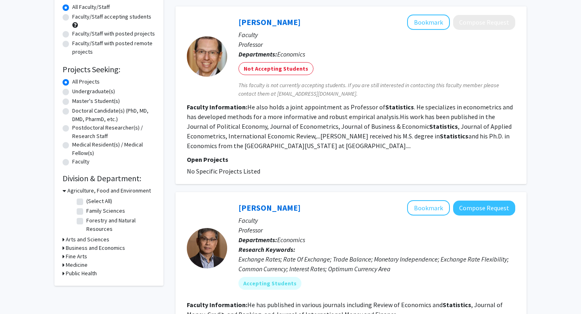
scroll to position [92, 0]
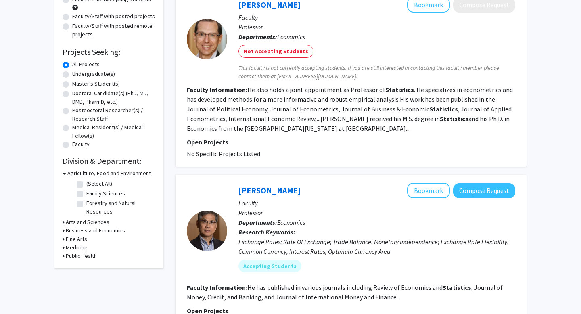
click at [63, 220] on icon at bounding box center [64, 222] width 2 height 8
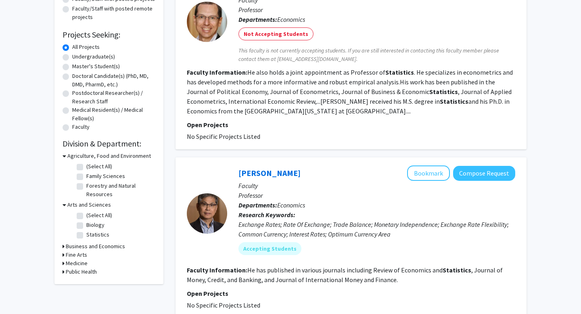
scroll to position [124, 0]
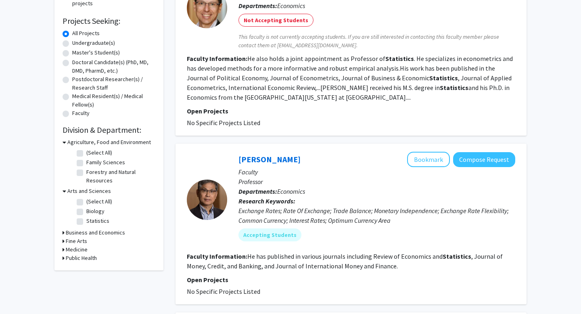
click at [86, 221] on label "Statistics" at bounding box center [97, 221] width 23 height 8
click at [86, 221] on input "Statistics" at bounding box center [88, 219] width 5 height 5
checkbox input "true"
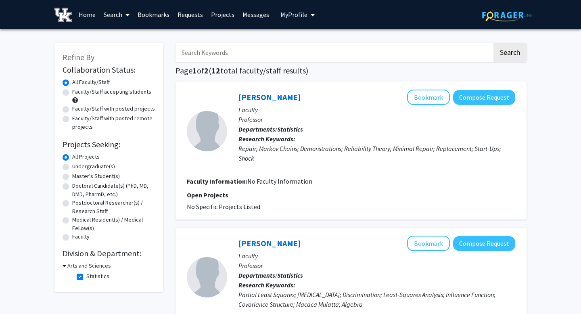
click at [86, 280] on label "Statistics" at bounding box center [97, 276] width 23 height 8
click at [86, 277] on input "Statistics" at bounding box center [88, 274] width 5 height 5
checkbox input "false"
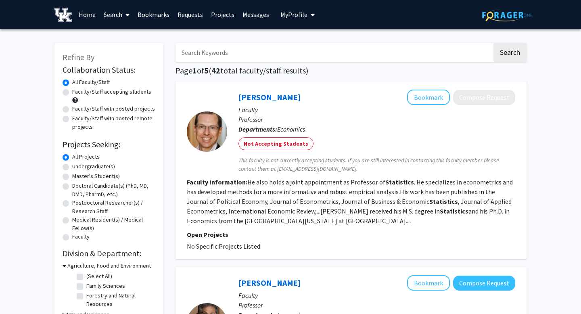
click at [218, 55] on input "Search Keywords" at bounding box center [334, 52] width 317 height 19
type input "data analytics"
click at [494, 43] on button "Search" at bounding box center [510, 52] width 33 height 19
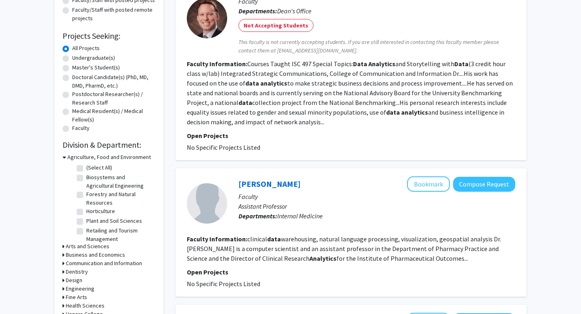
scroll to position [3, 0]
click at [63, 253] on icon at bounding box center [64, 255] width 2 height 8
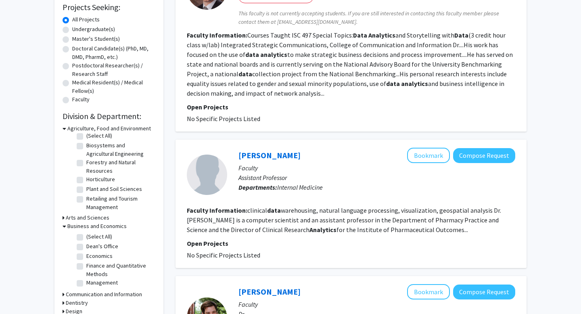
scroll to position [172, 0]
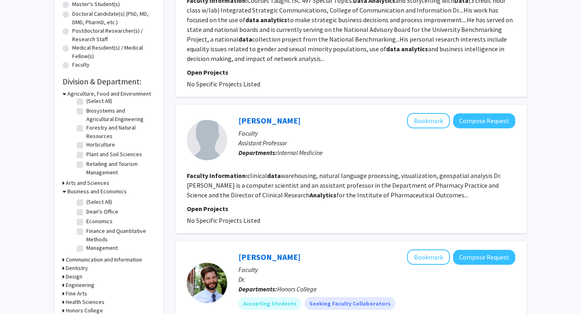
click at [98, 201] on label "(Select All)" at bounding box center [99, 202] width 26 height 8
click at [92, 201] on input "(Select All)" at bounding box center [88, 200] width 5 height 5
checkbox input "true"
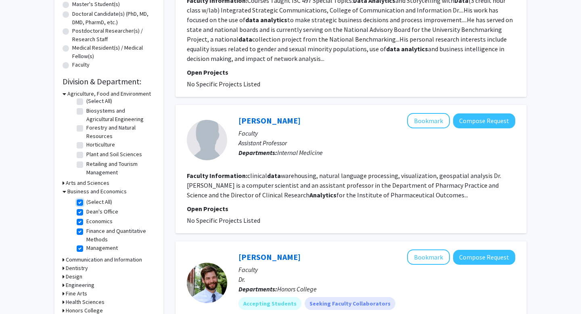
checkbox input "true"
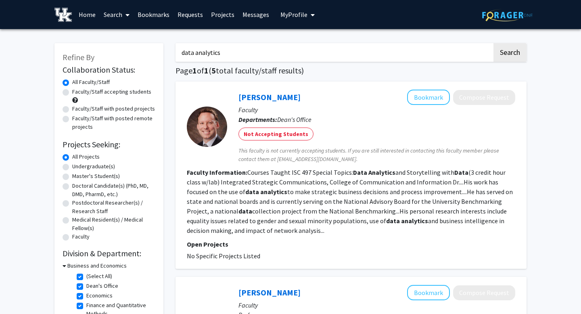
click at [273, 50] on input "data analytics" at bounding box center [334, 52] width 317 height 19
paste input "Russell"
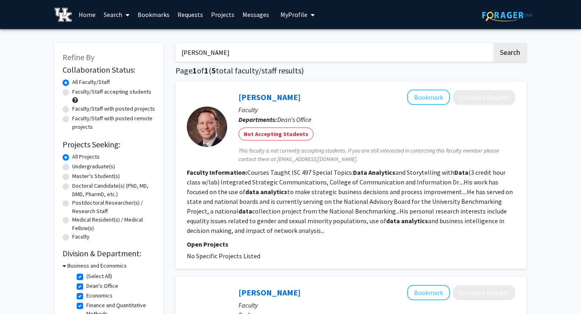
type input "Russell"
click at [494, 43] on button "Search" at bounding box center [510, 52] width 33 height 19
checkbox input "false"
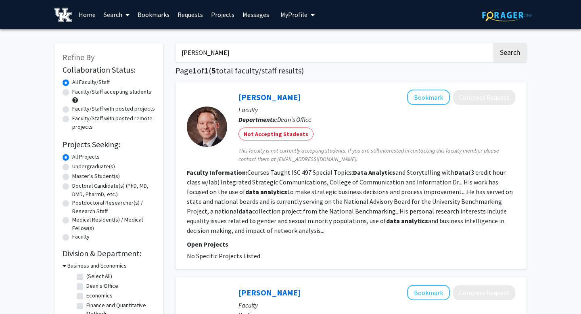
checkbox input "false"
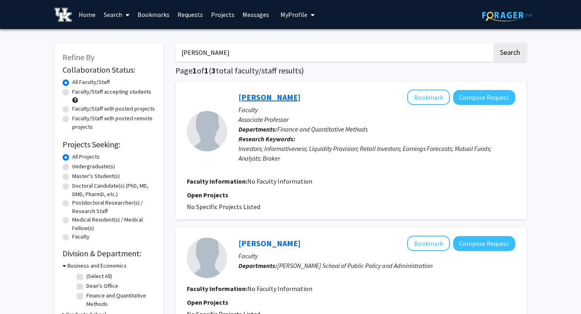
click at [274, 101] on link "Russell Jame" at bounding box center [270, 97] width 62 height 10
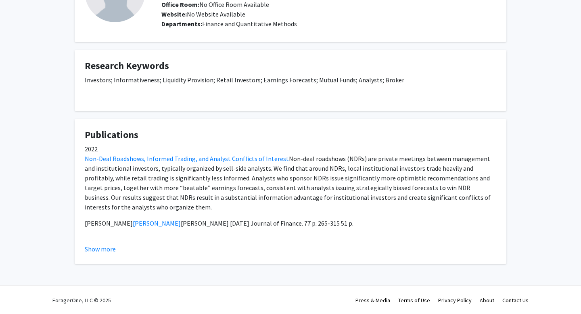
scroll to position [82, 0]
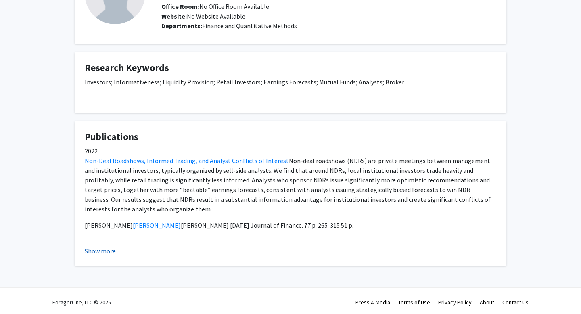
click at [106, 248] on button "Show more" at bounding box center [100, 251] width 31 height 10
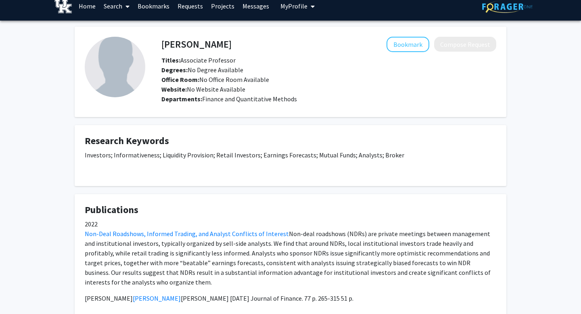
scroll to position [0, 0]
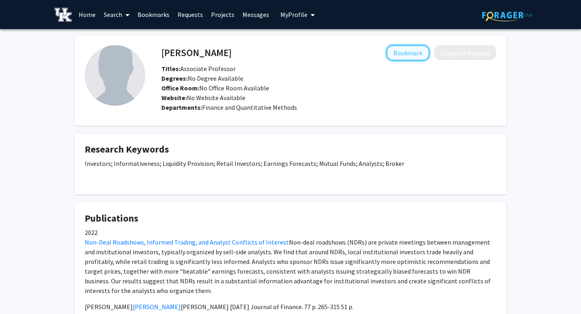
click at [401, 48] on button "Bookmark" at bounding box center [408, 52] width 43 height 15
click at [123, 11] on span at bounding box center [125, 15] width 7 height 28
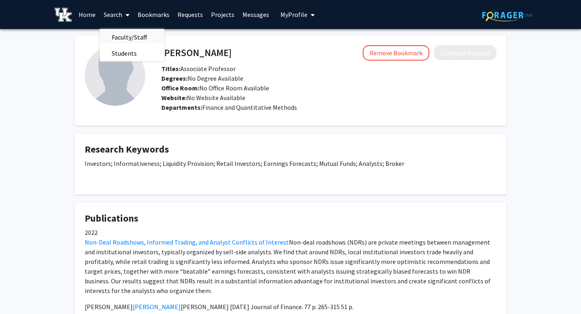
click at [140, 36] on span "Faculty/Staff" at bounding box center [129, 37] width 59 height 16
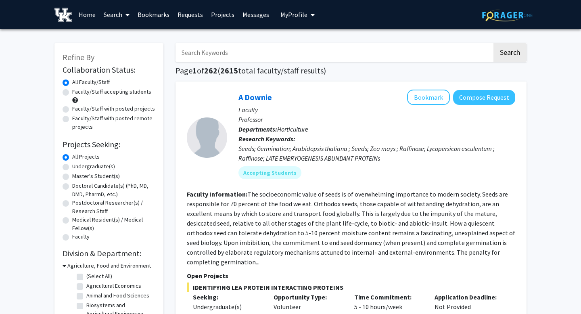
click at [232, 50] on input "Search Keywords" at bounding box center [334, 52] width 317 height 19
type input "computational biology"
click at [494, 43] on button "Search" at bounding box center [510, 52] width 33 height 19
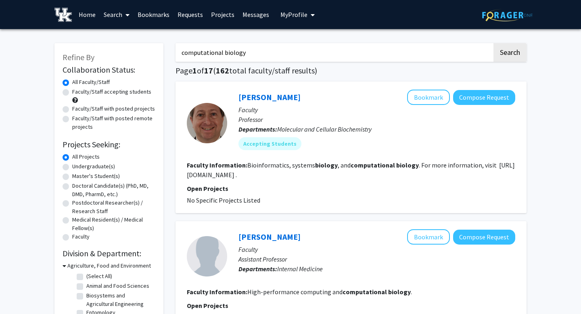
click at [120, 108] on label "Faculty/Staff with posted projects" at bounding box center [113, 109] width 83 height 8
click at [78, 108] on input "Faculty/Staff with posted projects" at bounding box center [74, 107] width 5 height 5
radio input "true"
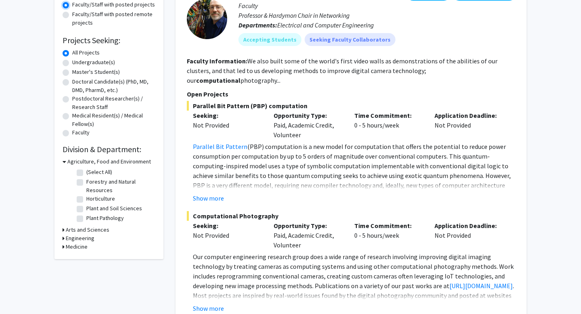
scroll to position [104, 0]
click at [208, 184] on fg-read-more "Parallel Bit Pattern (PBP) computation is a new model for computation that offe…" at bounding box center [351, 172] width 329 height 61
click at [212, 194] on button "Show more" at bounding box center [208, 199] width 31 height 10
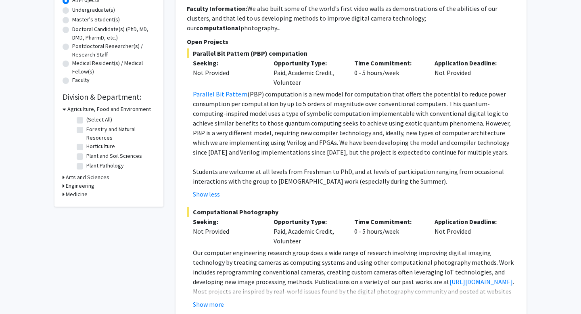
scroll to position [160, 0]
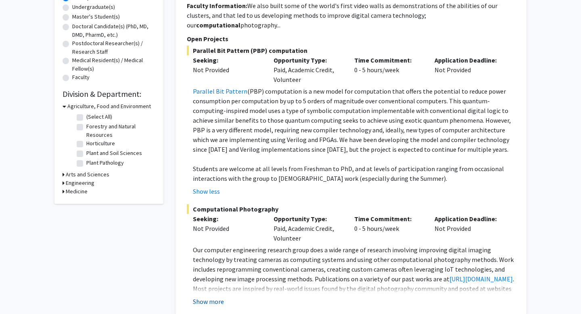
click at [208, 297] on button "Show more" at bounding box center [208, 302] width 31 height 10
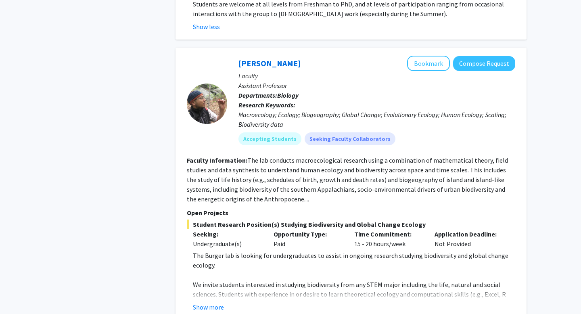
scroll to position [479, 0]
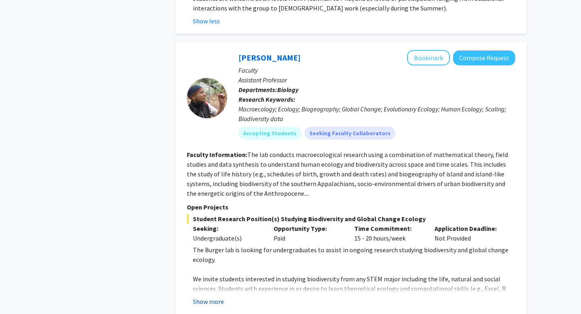
click at [217, 297] on button "Show more" at bounding box center [208, 302] width 31 height 10
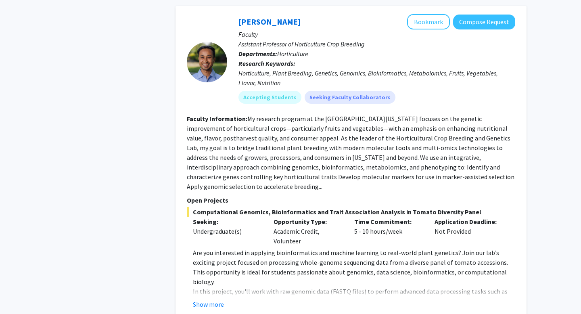
scroll to position [1066, 0]
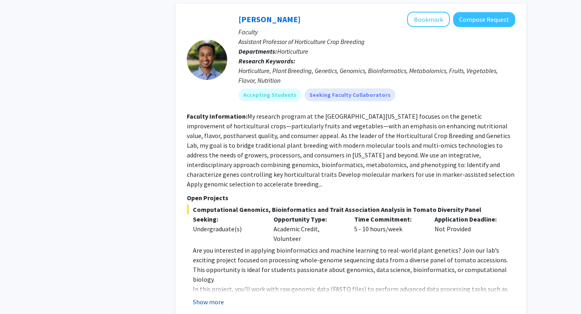
click at [215, 297] on button "Show more" at bounding box center [208, 302] width 31 height 10
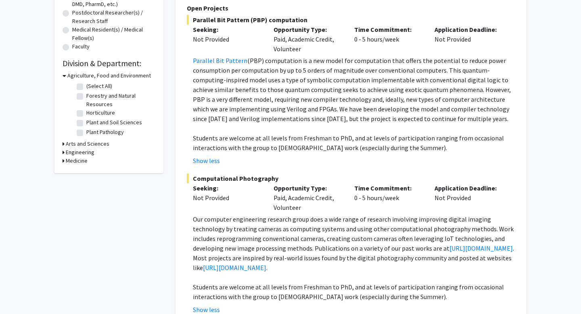
scroll to position [201, 0]
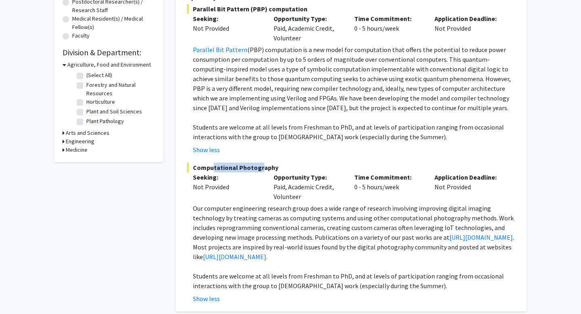
drag, startPoint x: 208, startPoint y: 153, endPoint x: 258, endPoint y: 155, distance: 49.3
click at [258, 163] on span "Computational Photography" at bounding box center [351, 168] width 329 height 10
click at [300, 209] on p "Our computer engineering research group does a wide range of research involving…" at bounding box center [354, 233] width 323 height 58
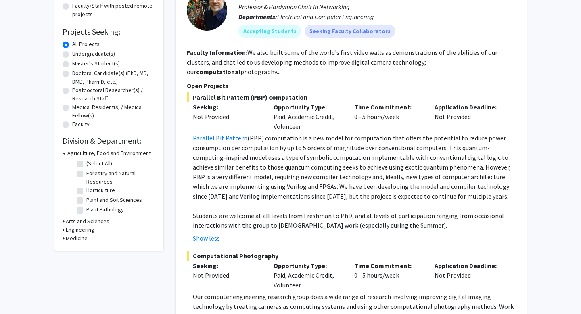
scroll to position [24, 0]
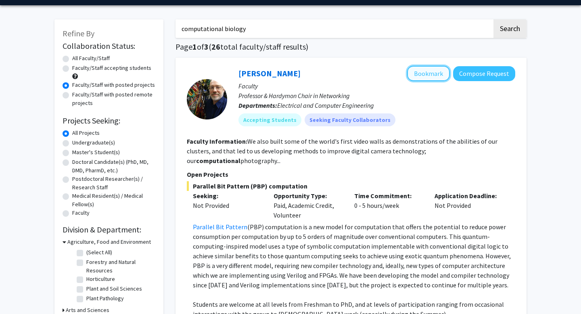
click at [413, 73] on button "Bookmark" at bounding box center [428, 73] width 43 height 15
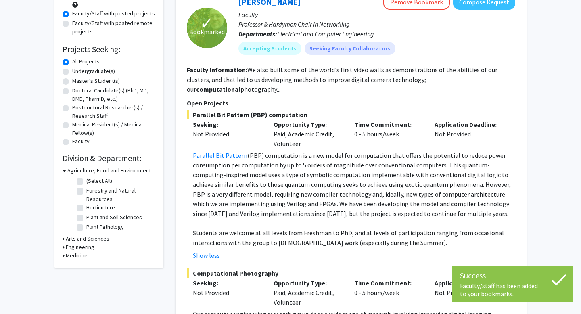
scroll to position [92, 0]
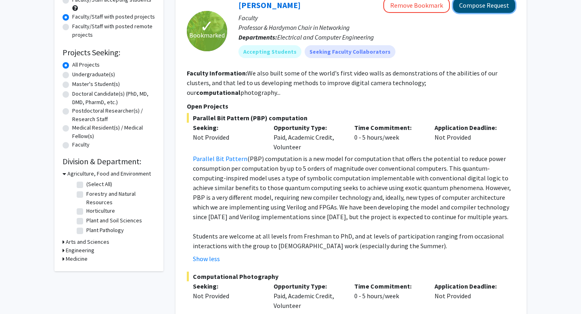
click at [492, 8] on button "Compose Request" at bounding box center [484, 5] width 62 height 15
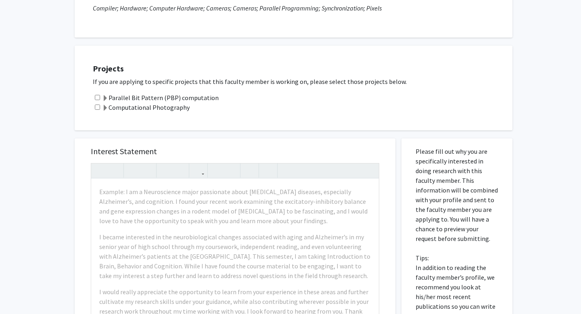
scroll to position [112, 0]
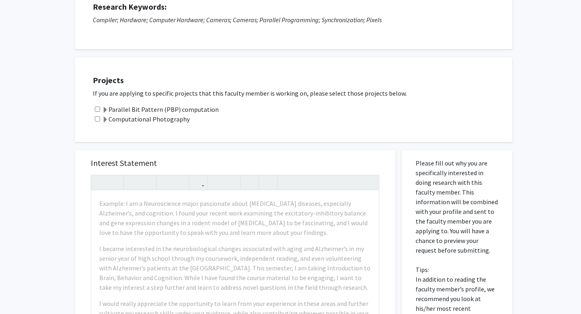
click at [98, 118] on input "checkbox" at bounding box center [97, 118] width 5 height 5
checkbox input "true"
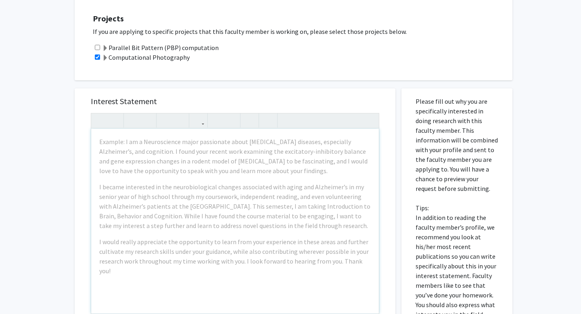
scroll to position [204, 0]
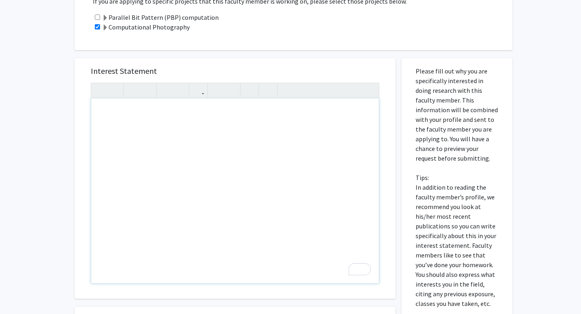
click at [201, 157] on div "To enrich screen reader interactions, please activate Accessibility in Grammarl…" at bounding box center [235, 191] width 288 height 185
paste div "To enrich screen reader interactions, please activate Accessibility in Grammarl…"
type textarea "<p>Russell</p>"
type textarea "<p>R</p>"
click at [191, 128] on p "My name is Segi and I am a junior in data science" at bounding box center [235, 128] width 272 height 10
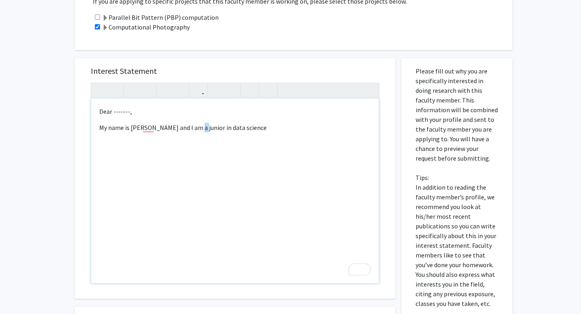
click at [191, 128] on p "My name is Segi and I am a junior in data science" at bounding box center [235, 128] width 272 height 10
click at [258, 125] on p "My name is Segi and I am a junior data science" at bounding box center [235, 128] width 272 height 10
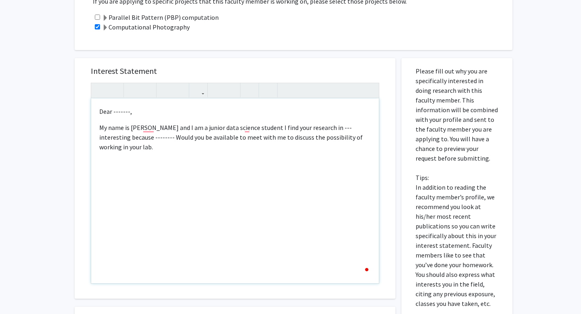
type textarea "<p>Dear -------,</p><p>My name is Segi and I am a junior data science student I…"
